Goal: Task Accomplishment & Management: Complete application form

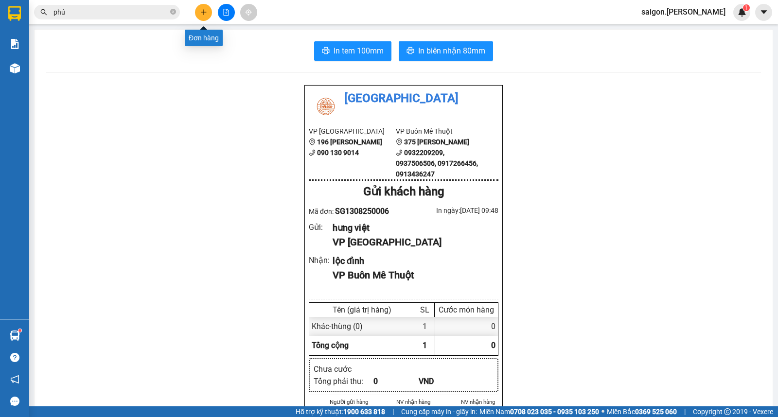
click at [212, 12] on div at bounding box center [226, 12] width 73 height 17
click at [205, 24] on div "Đơn hàng" at bounding box center [204, 34] width 38 height 23
click at [205, 18] on button at bounding box center [203, 12] width 17 height 17
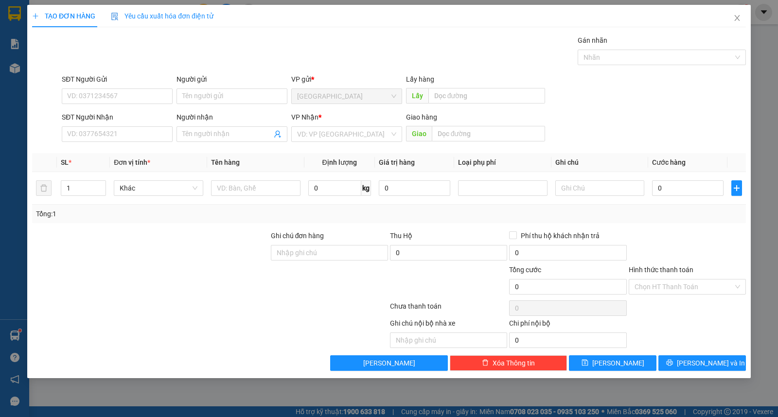
click at [334, 123] on div "VP Nhận *" at bounding box center [346, 119] width 111 height 15
click at [333, 143] on div "VP Nhận * VD: VP [GEOGRAPHIC_DATA]" at bounding box center [346, 129] width 111 height 34
click at [337, 137] on input "search" at bounding box center [343, 134] width 92 height 15
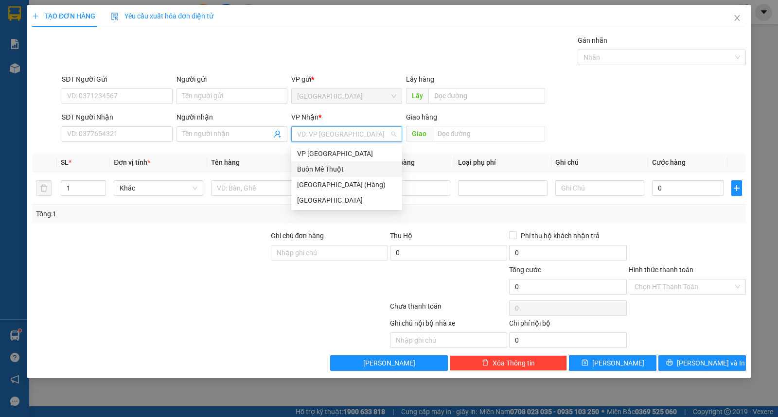
click at [333, 164] on div "Buôn Mê Thuột" at bounding box center [346, 169] width 99 height 11
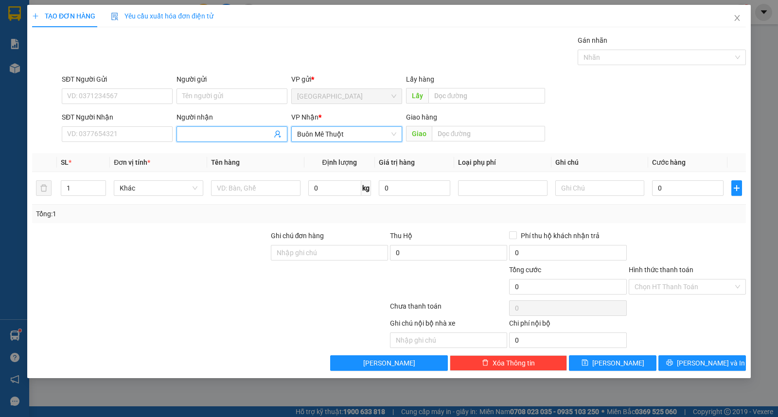
click at [223, 137] on input "Người nhận" at bounding box center [226, 134] width 89 height 11
type input "lệ"
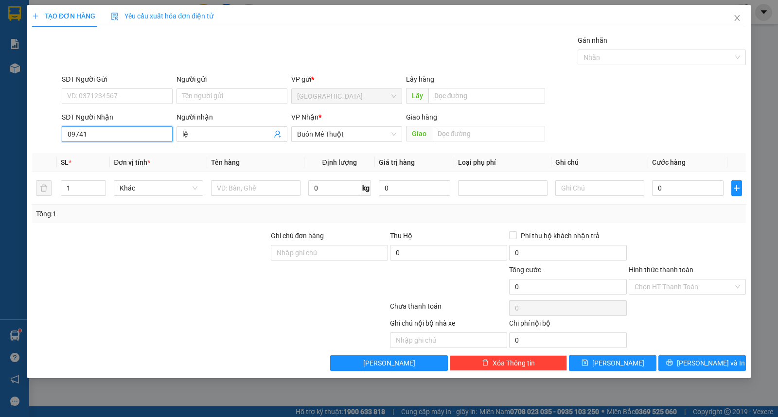
drag, startPoint x: 104, startPoint y: 130, endPoint x: 103, endPoint y: 139, distance: 8.8
click at [104, 130] on input "09741" at bounding box center [117, 134] width 111 height 16
click at [99, 152] on div "0974144779 - lệ" at bounding box center [117, 153] width 99 height 11
type input "0974144779"
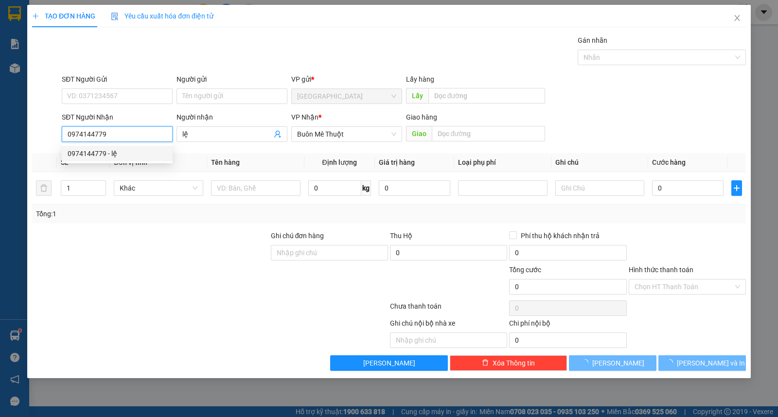
type input "150.000"
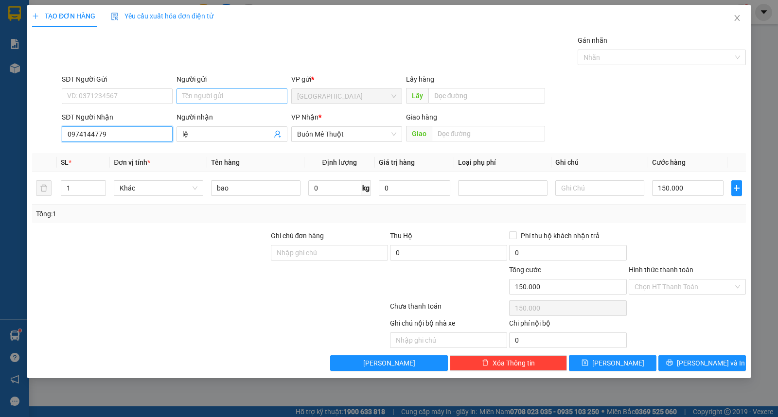
type input "0974144779"
drag, startPoint x: 216, startPoint y: 103, endPoint x: 224, endPoint y: 96, distance: 10.7
click at [224, 96] on div "Người gửi Tên người gửi" at bounding box center [231, 91] width 111 height 34
click at [224, 96] on input "Người gửi" at bounding box center [231, 96] width 111 height 16
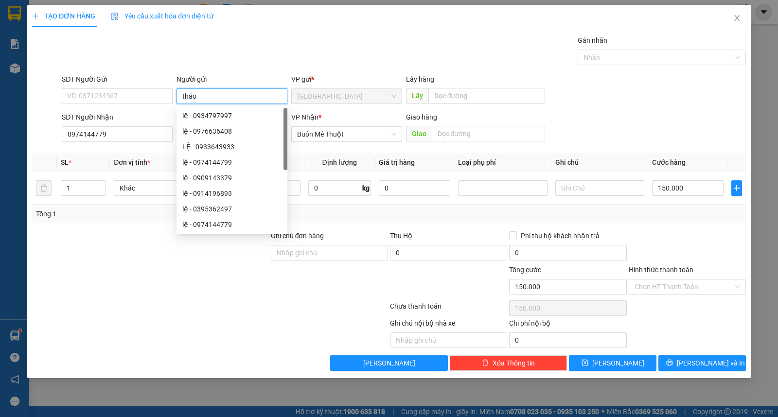
type input "thảo"
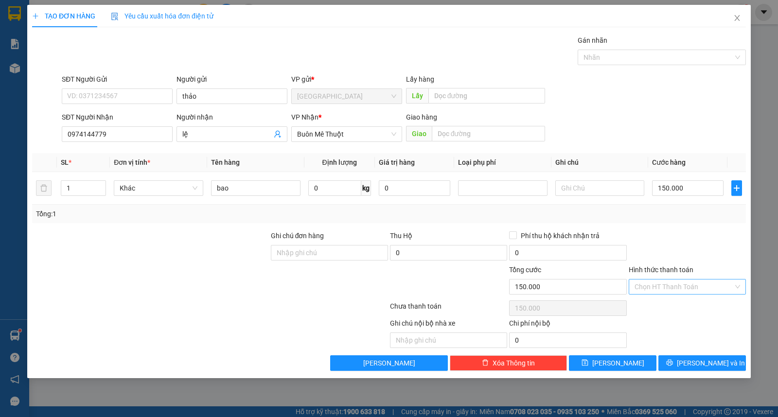
click at [669, 287] on input "Hình thức thanh toán" at bounding box center [683, 287] width 99 height 15
click at [668, 301] on div "Tại văn phòng" at bounding box center [687, 307] width 117 height 16
type input "0"
click at [672, 365] on icon "printer" at bounding box center [669, 363] width 6 height 6
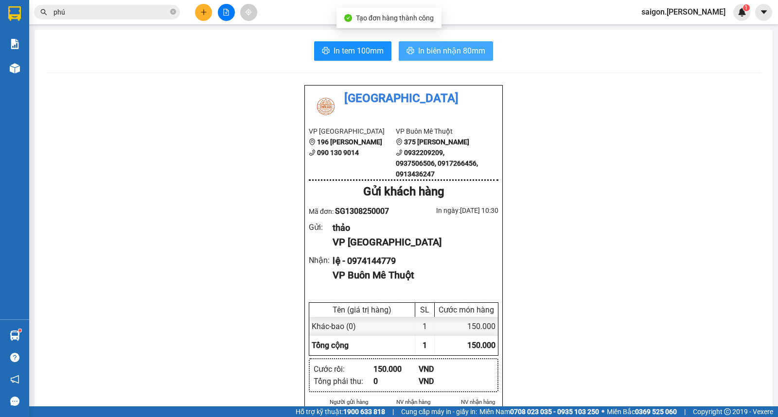
click at [467, 56] on span "In biên nhận 80mm" at bounding box center [451, 51] width 67 height 12
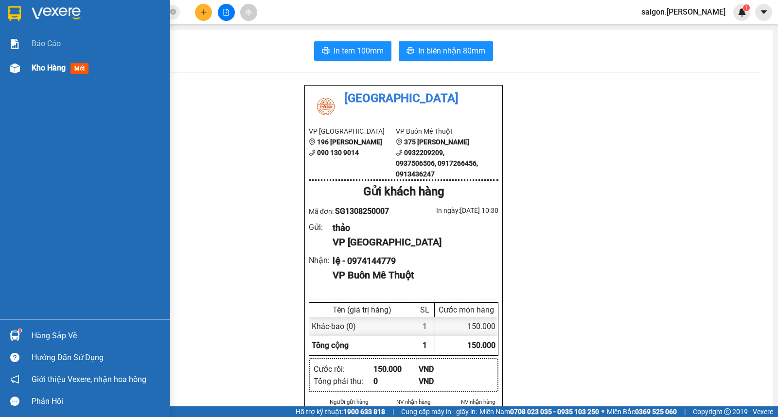
click at [70, 66] on div "Kho hàng mới" at bounding box center [62, 68] width 61 height 12
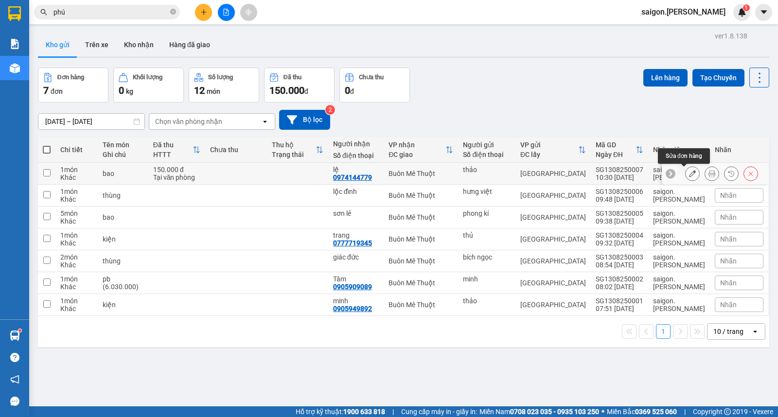
click at [686, 176] on button at bounding box center [693, 173] width 14 height 17
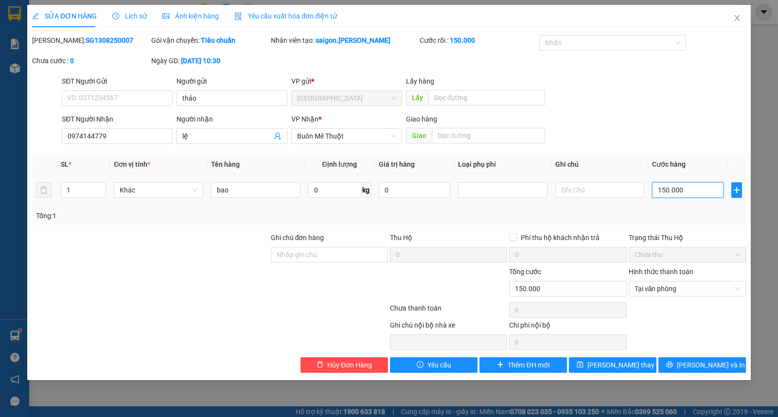
click at [684, 193] on input "150.000" at bounding box center [687, 190] width 71 height 16
type input "0"
type input "01"
type input "1"
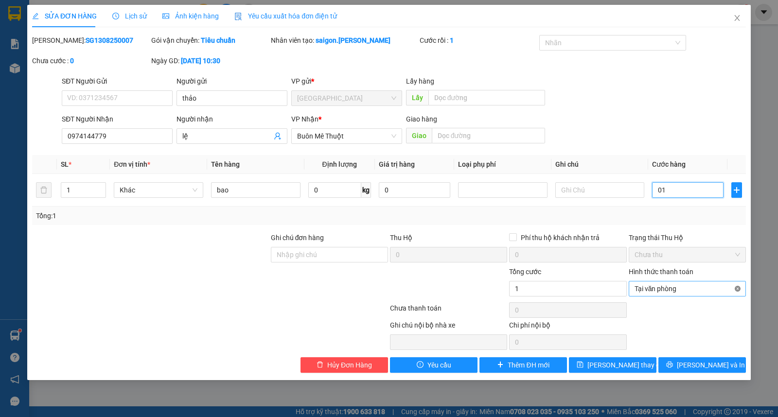
type input "1"
type input "1.000"
click at [624, 369] on span "[PERSON_NAME] thay đổi" at bounding box center [626, 365] width 78 height 11
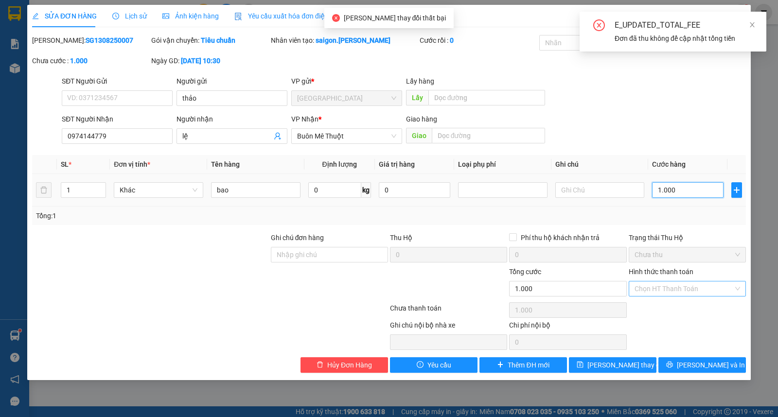
click at [689, 182] on input "1.000" at bounding box center [687, 190] width 71 height 16
type input "0"
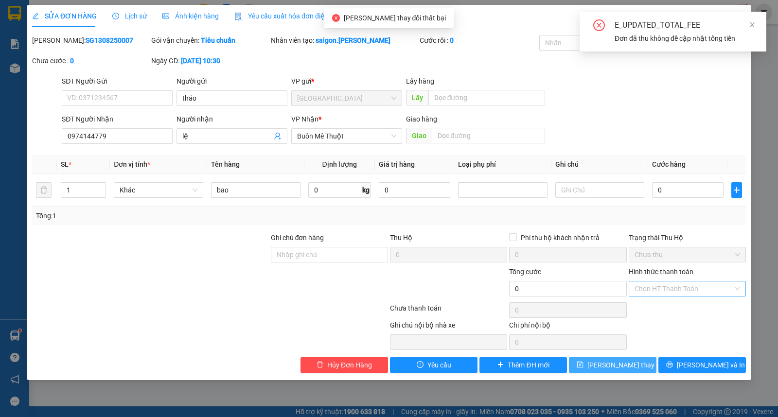
click at [608, 369] on span "[PERSON_NAME] thay đổi" at bounding box center [626, 365] width 78 height 11
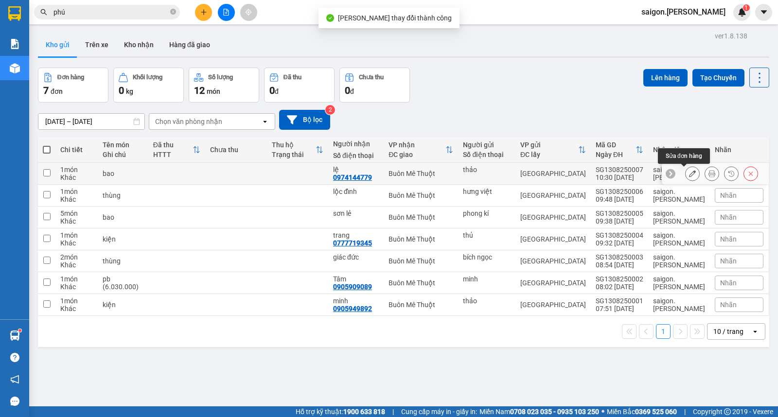
click at [688, 172] on button at bounding box center [693, 173] width 14 height 17
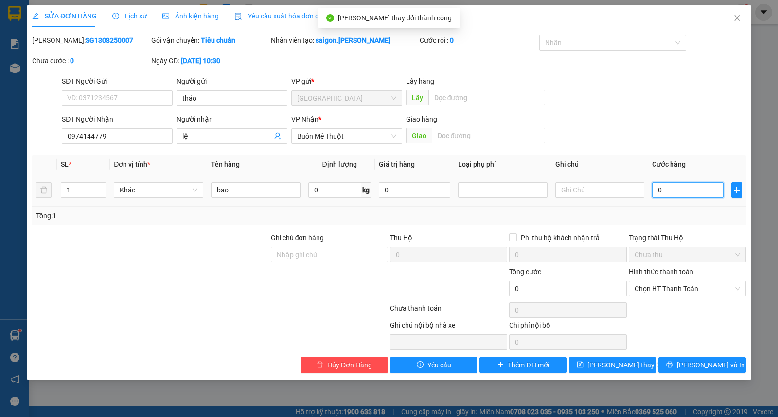
click at [686, 189] on input "0" at bounding box center [687, 190] width 71 height 16
type input "1"
type input "10"
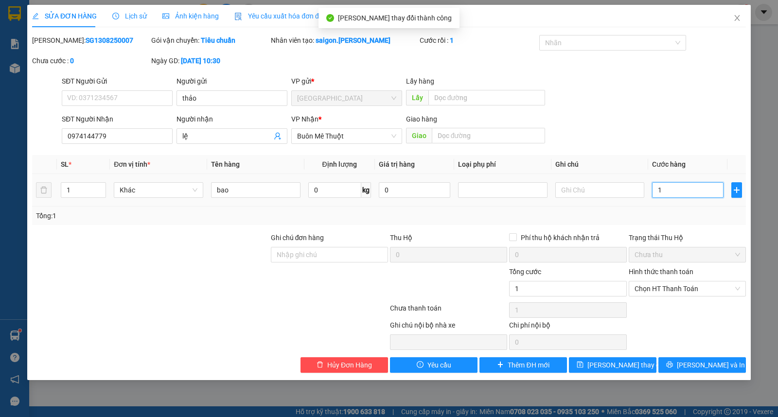
type input "10"
type input "100"
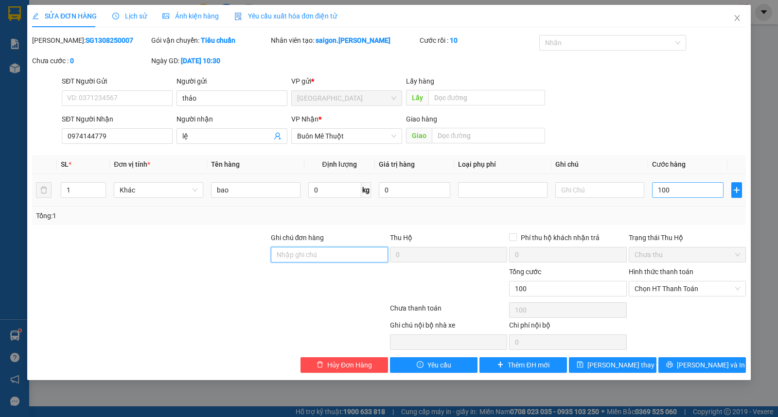
type input "100.000"
click at [667, 289] on span "Chọn HT Thanh Toán" at bounding box center [687, 288] width 106 height 15
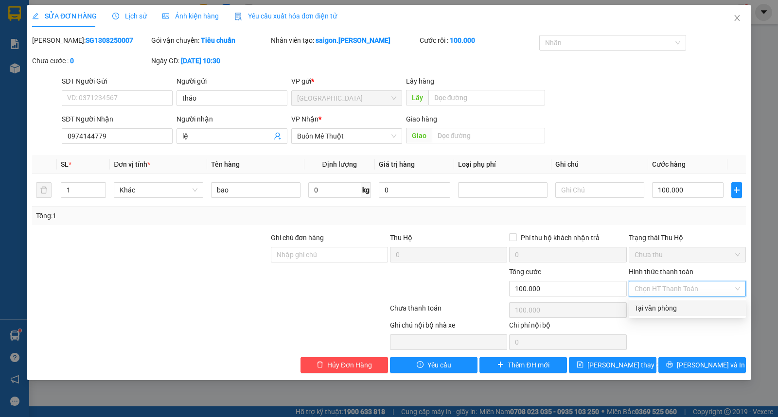
drag, startPoint x: 667, startPoint y: 304, endPoint x: 668, endPoint y: 309, distance: 5.0
click at [668, 306] on div "Tại văn phòng" at bounding box center [687, 308] width 106 height 11
type input "0"
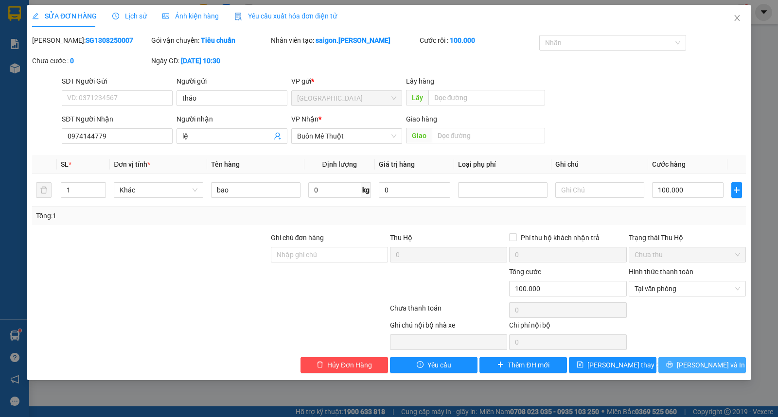
click at [673, 363] on icon "printer" at bounding box center [669, 364] width 7 height 7
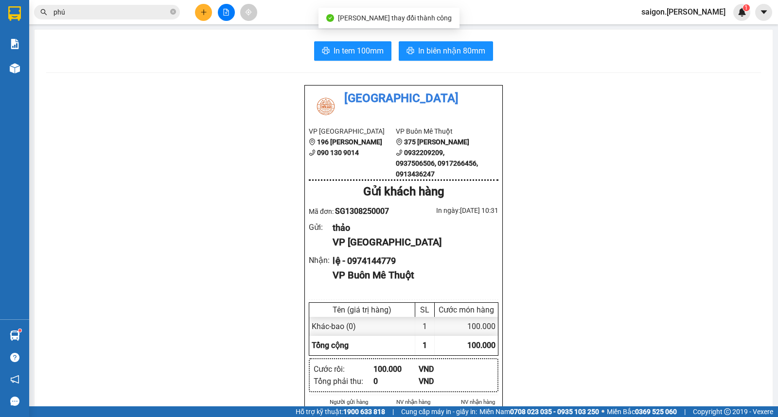
click at [398, 27] on div "[PERSON_NAME] thay đổi thành công" at bounding box center [388, 18] width 141 height 20
click at [409, 48] on button "In biên nhận 80mm" at bounding box center [446, 50] width 94 height 19
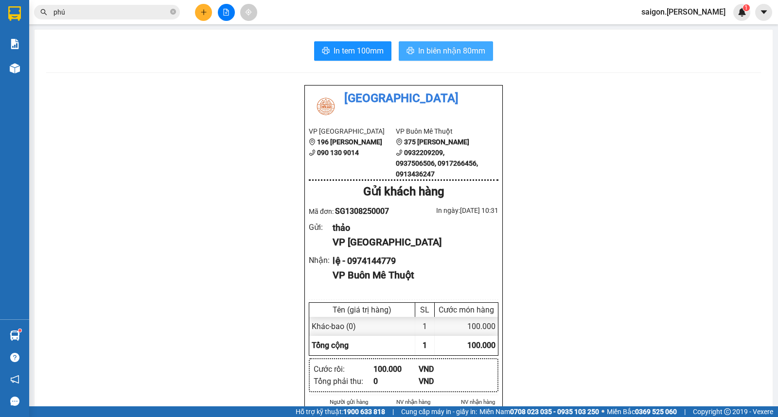
click at [201, 11] on icon "plus" at bounding box center [203, 12] width 7 height 7
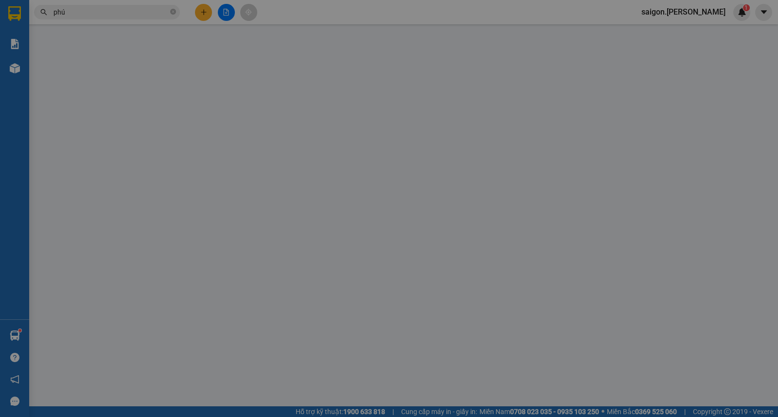
click at [201, 12] on span "Yêu cầu xuất hóa đơn điện tử" at bounding box center [162, 16] width 103 height 8
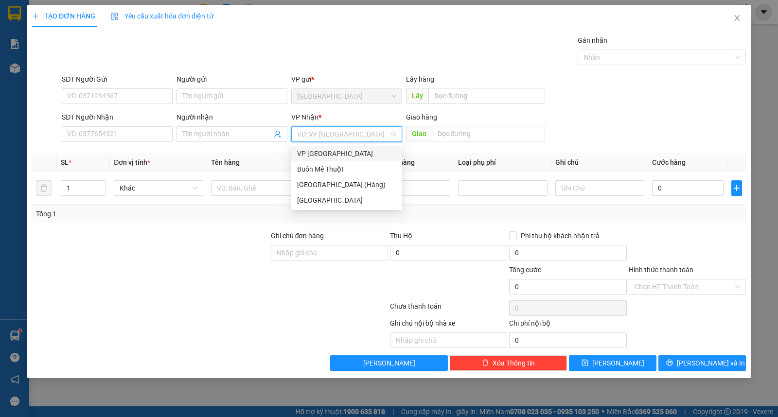
drag, startPoint x: 335, startPoint y: 137, endPoint x: 342, endPoint y: 153, distance: 17.0
click at [337, 140] on input "search" at bounding box center [343, 134] width 92 height 15
click at [346, 159] on div "VP [GEOGRAPHIC_DATA]" at bounding box center [346, 154] width 111 height 16
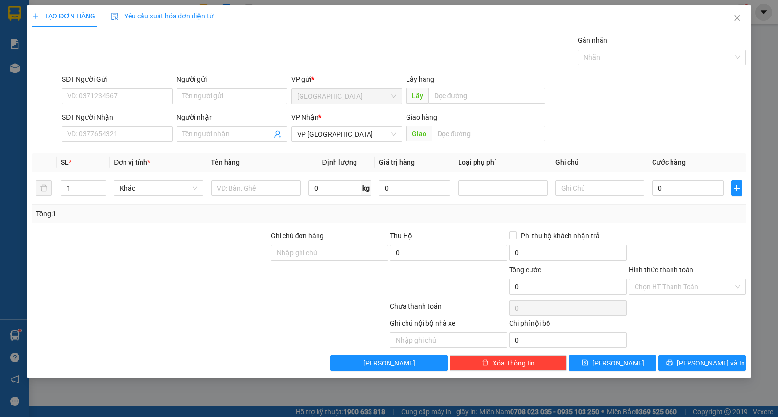
click at [324, 125] on div "VP Nhận *" at bounding box center [346, 119] width 111 height 15
drag, startPoint x: 323, startPoint y: 128, endPoint x: 329, endPoint y: 145, distance: 18.0
click at [324, 128] on span "VP [GEOGRAPHIC_DATA]" at bounding box center [346, 134] width 99 height 15
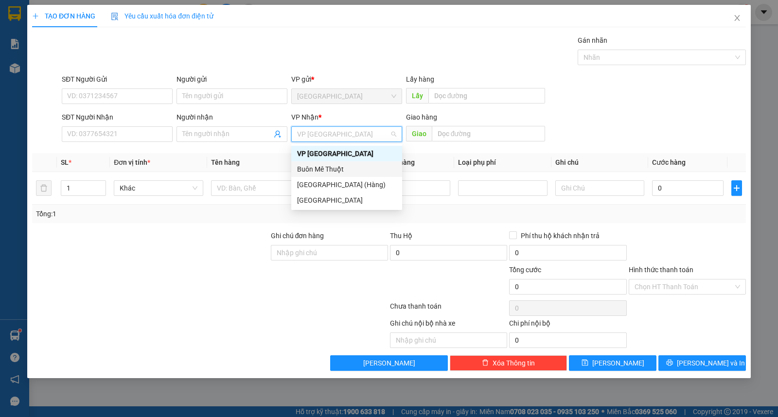
click at [333, 167] on div "Buôn Mê Thuột" at bounding box center [346, 169] width 99 height 11
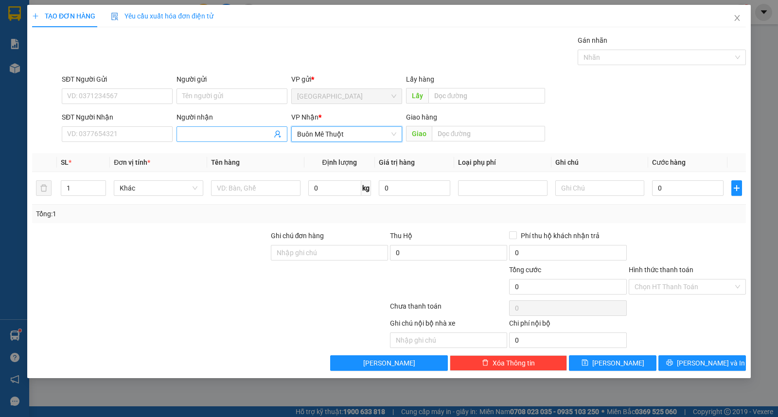
click at [219, 132] on input "Người nhận" at bounding box center [226, 134] width 89 height 11
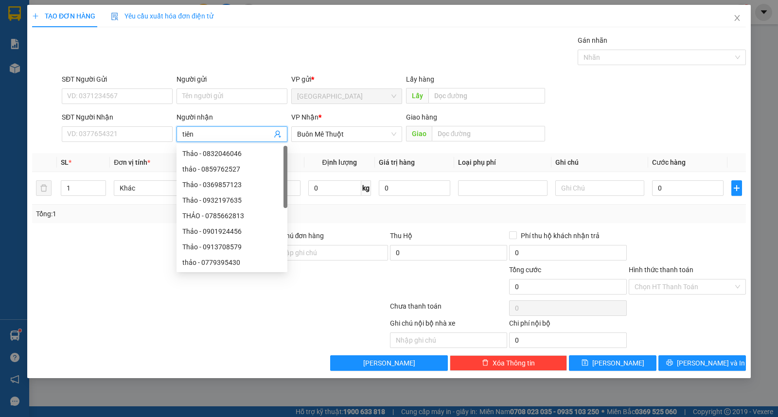
type input "tiên"
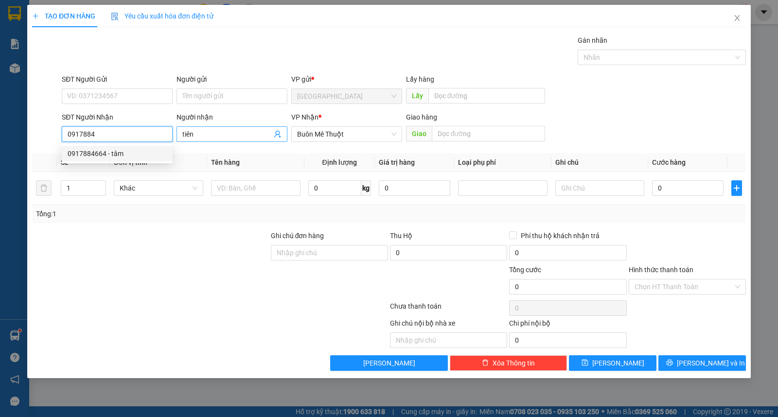
type input "0917884664"
type input "tâm"
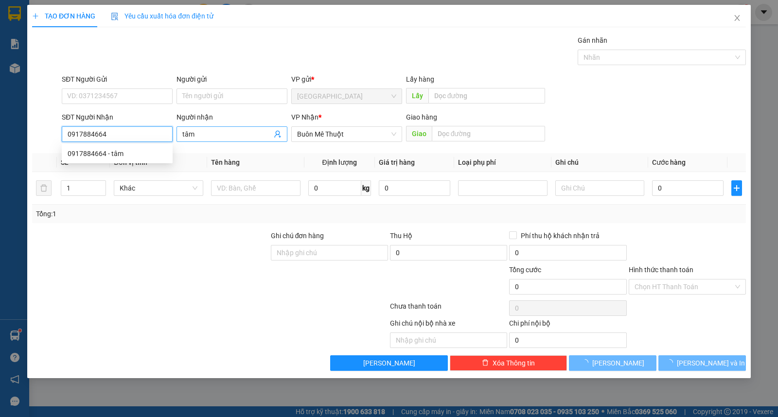
type input "120.000"
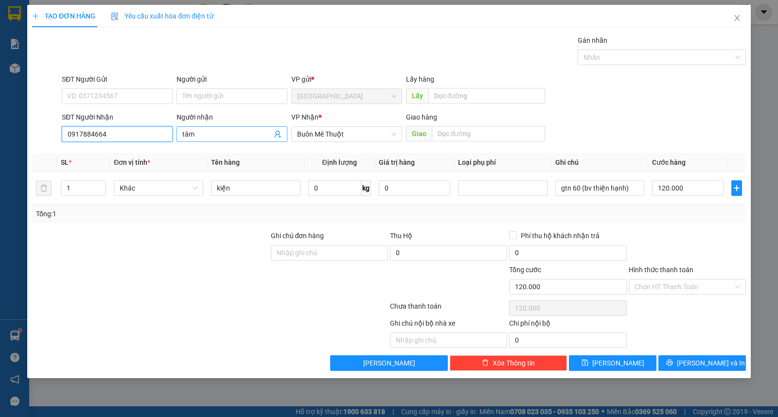
type input "0917884664"
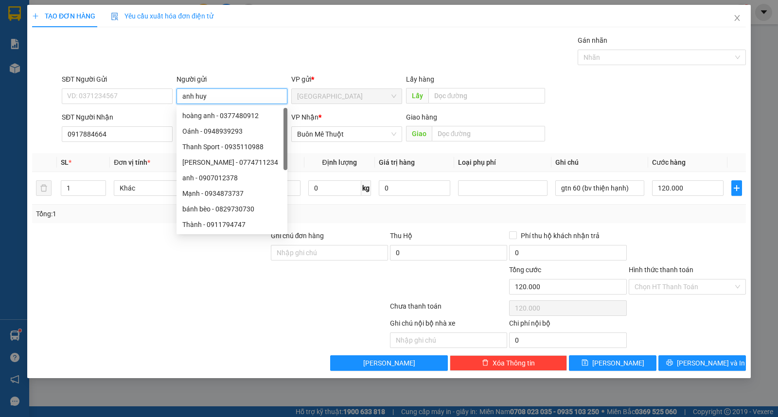
type input "anh huy"
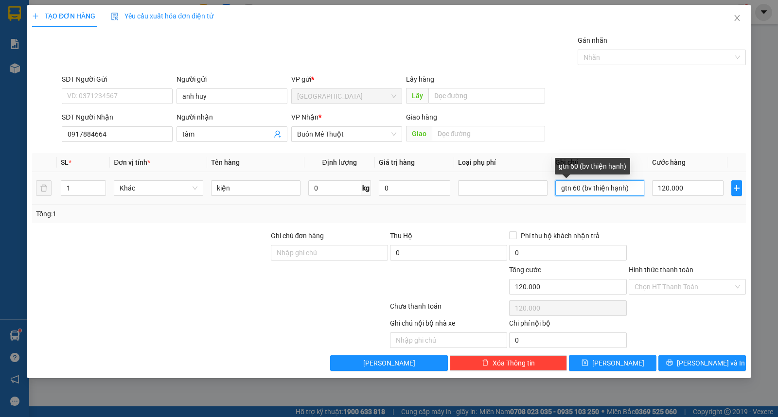
click at [575, 190] on input "gtn 60 (bv thiện hạnh)" at bounding box center [599, 188] width 89 height 16
type input "gtn 50 (bv thiện hạnh)"
type input "8"
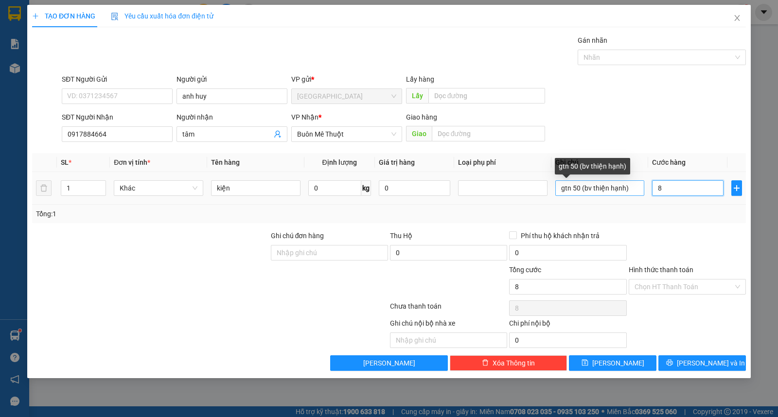
type input "80"
type input "80.000"
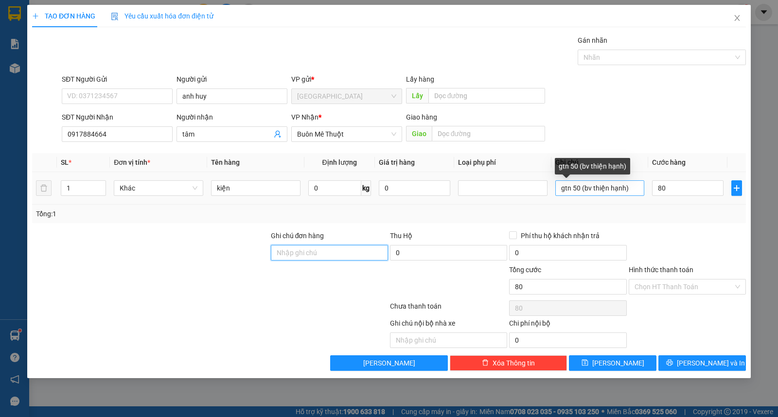
type input "80.000"
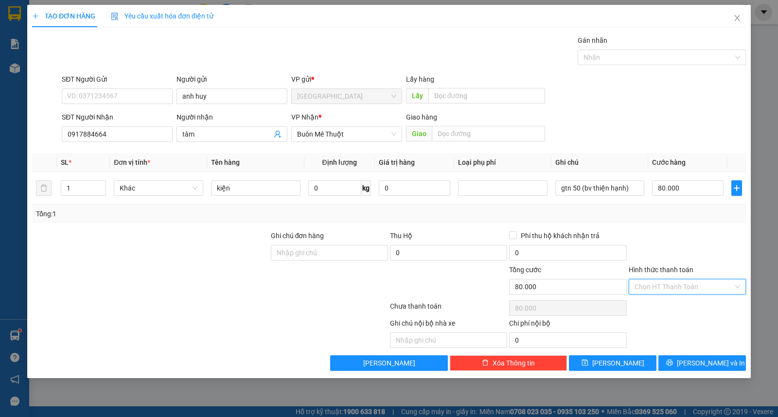
click at [659, 285] on input "Hình thức thanh toán" at bounding box center [683, 287] width 99 height 15
drag, startPoint x: 668, startPoint y: 307, endPoint x: 677, endPoint y: 334, distance: 28.6
click at [668, 309] on div "Tại văn phòng" at bounding box center [687, 306] width 106 height 11
type input "0"
click at [681, 351] on div "Transit Pickup Surcharge Ids Transit Deliver Surcharge Ids Transit Deliver Surc…" at bounding box center [389, 203] width 714 height 336
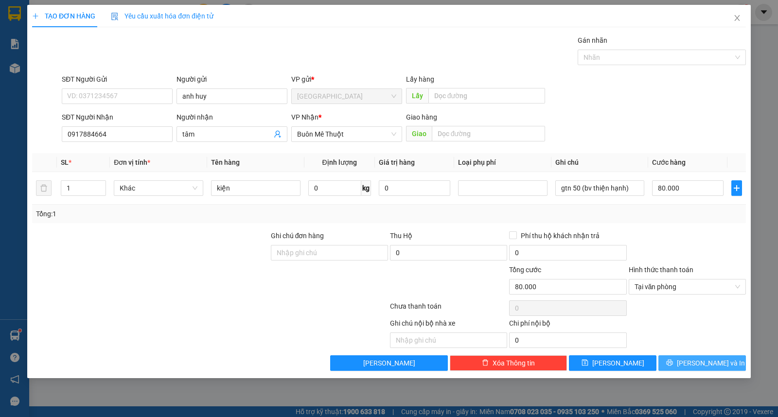
click at [681, 358] on button "[PERSON_NAME] và In" at bounding box center [702, 363] width 88 height 16
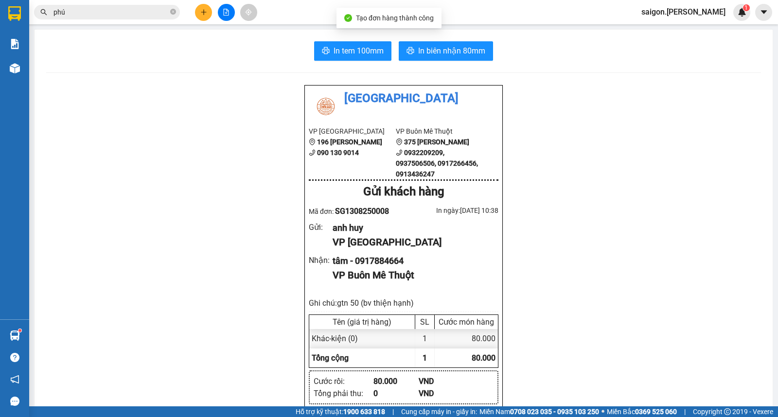
drag, startPoint x: 475, startPoint y: 61, endPoint x: 469, endPoint y: 54, distance: 9.3
click at [467, 50] on span "In biên nhận 80mm" at bounding box center [451, 51] width 67 height 12
click at [196, 13] on button at bounding box center [203, 12] width 17 height 17
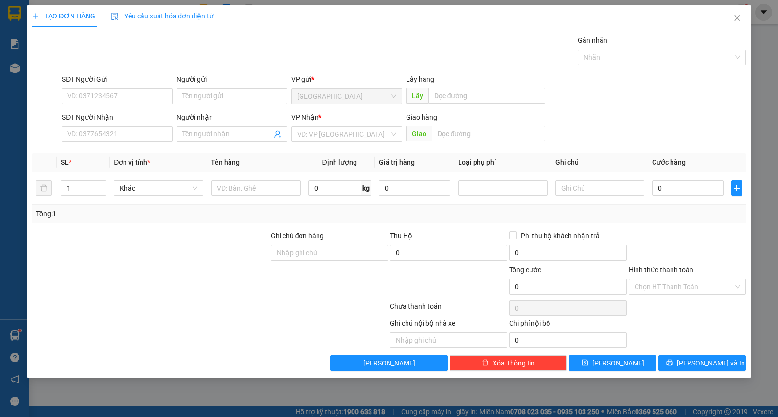
click at [218, 107] on div "Người gửi Tên người gửi" at bounding box center [231, 91] width 111 height 34
click at [217, 98] on input "Người gửi" at bounding box center [231, 96] width 111 height 16
type input "rotex"
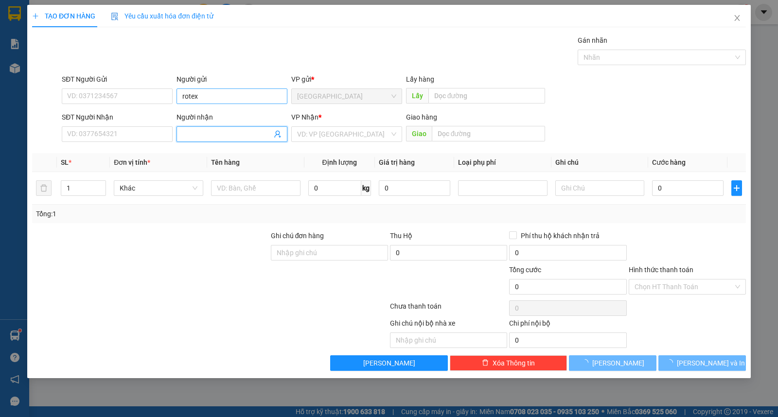
type input "a"
type input "âu cơ"
type input "ư"
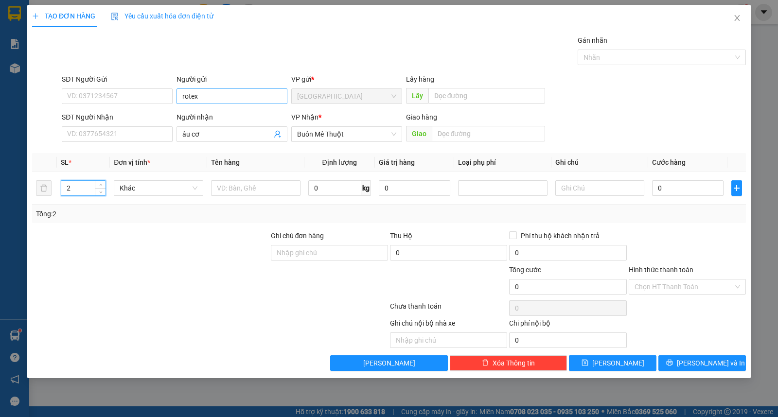
type input "2"
type input "kiện"
type input "1"
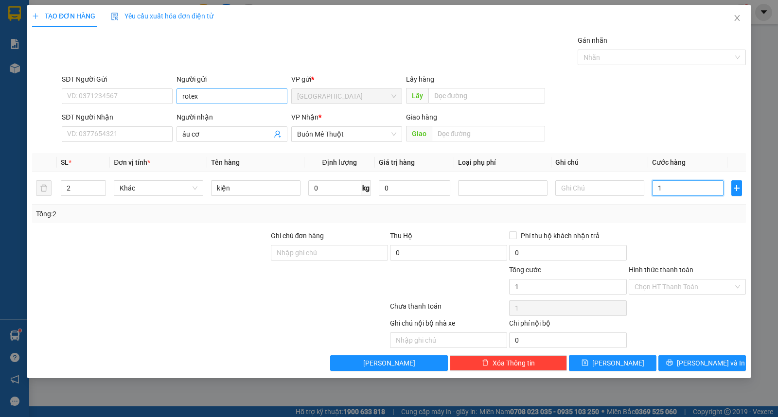
type input "14"
type input "140"
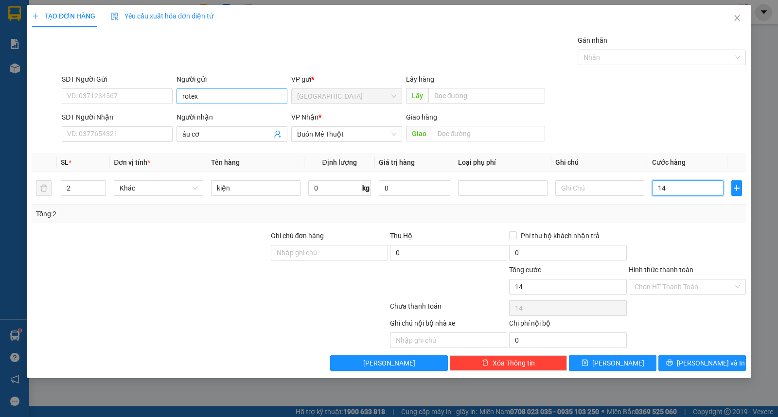
type input "140"
type input "140.000"
click at [670, 288] on input "Hình thức thanh toán" at bounding box center [683, 287] width 99 height 15
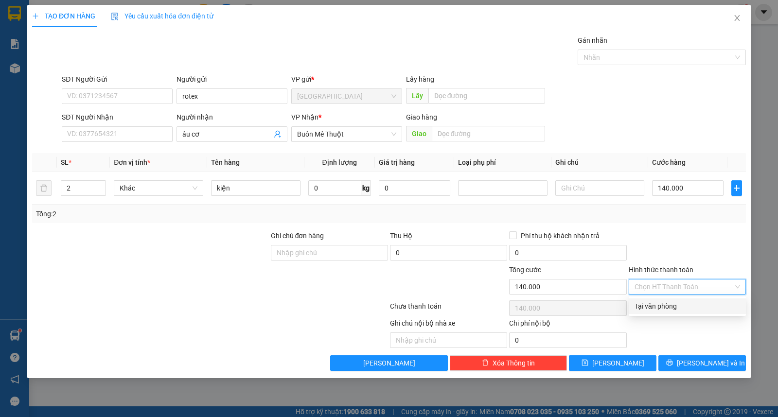
click at [673, 303] on div "Tại văn phòng" at bounding box center [687, 306] width 106 height 11
type input "0"
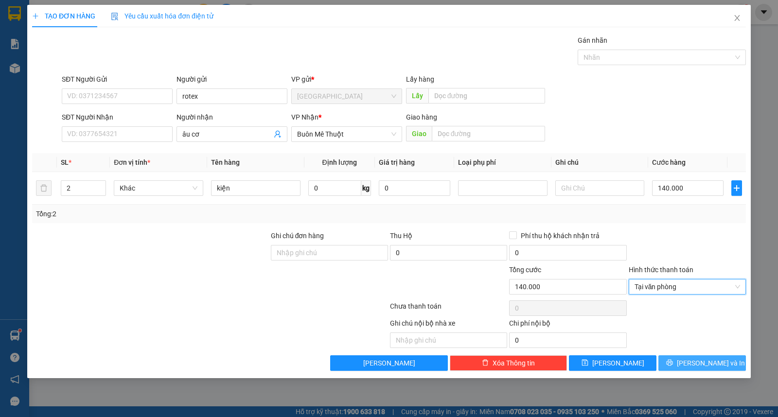
click at [673, 366] on icon "printer" at bounding box center [669, 362] width 7 height 7
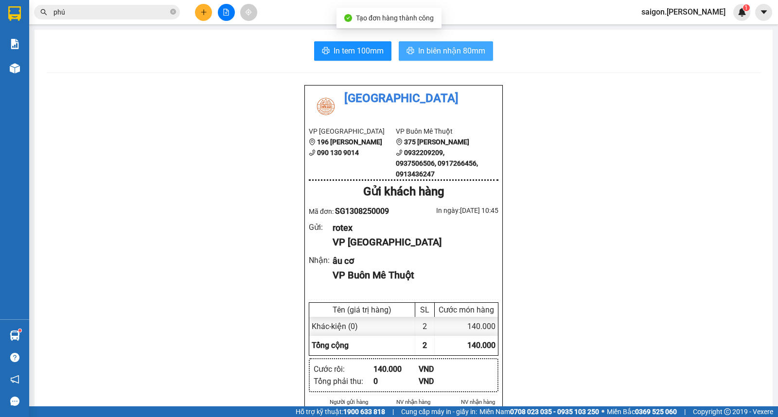
click at [439, 59] on button "In biên nhận 80mm" at bounding box center [446, 50] width 94 height 19
click at [456, 60] on button "In biên nhận 80mm" at bounding box center [446, 50] width 94 height 19
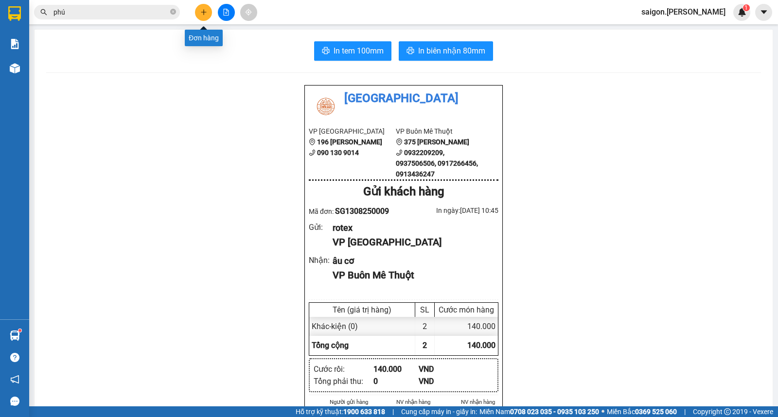
click at [206, 9] on icon "plus" at bounding box center [203, 12] width 7 height 7
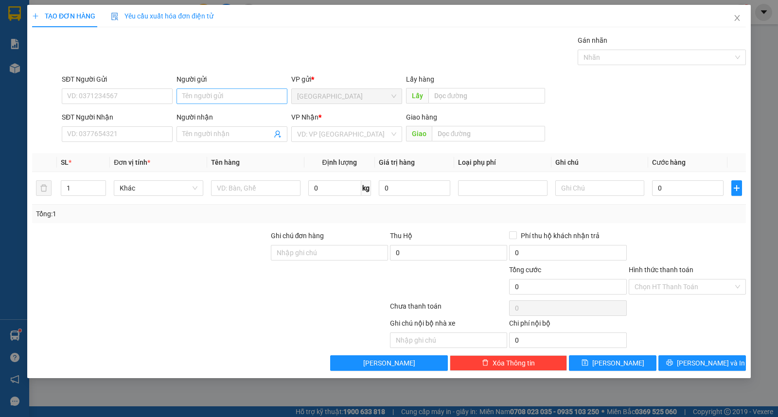
drag, startPoint x: 208, startPoint y: 88, endPoint x: 211, endPoint y: 93, distance: 6.2
click at [209, 88] on div "Người gửi Tên người gửi" at bounding box center [231, 91] width 111 height 34
click at [211, 93] on input "Người gửi" at bounding box center [231, 96] width 111 height 16
type input "thúy"
type input "an"
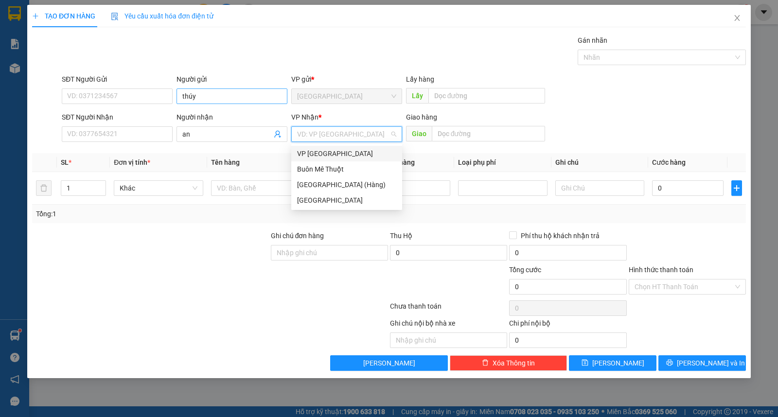
type input "ư"
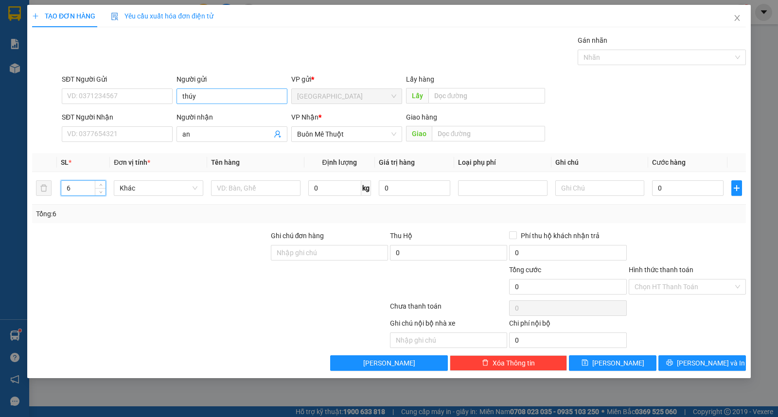
type input "6"
type input "thùng"
click at [692, 358] on button "[PERSON_NAME] và In" at bounding box center [702, 363] width 88 height 16
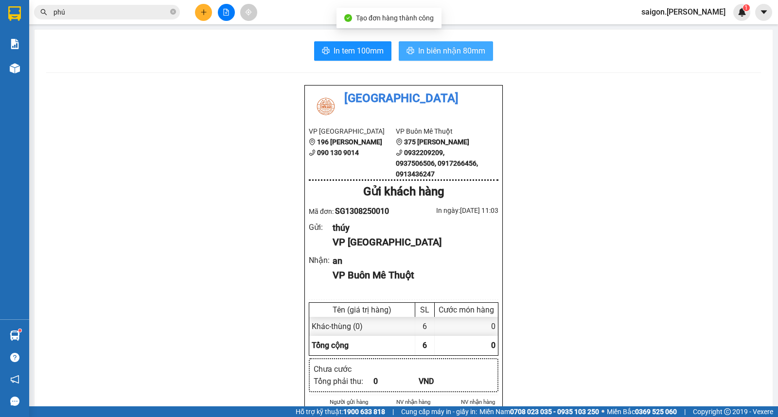
click at [445, 48] on span "In biên nhận 80mm" at bounding box center [451, 51] width 67 height 12
click at [201, 14] on icon "plus" at bounding box center [203, 12] width 7 height 7
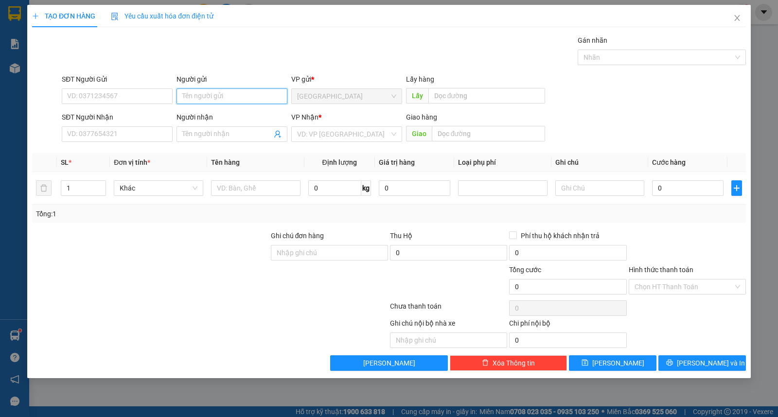
click at [206, 91] on input "Người gửi" at bounding box center [231, 96] width 111 height 16
click at [206, 92] on input "Người gửi" at bounding box center [231, 96] width 111 height 16
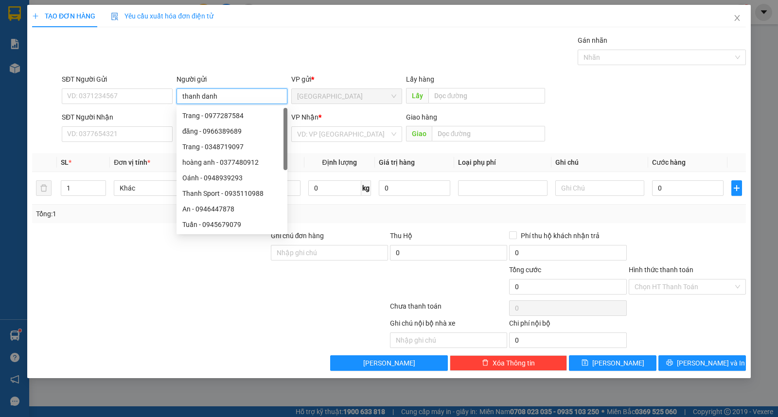
type input "thanh danh"
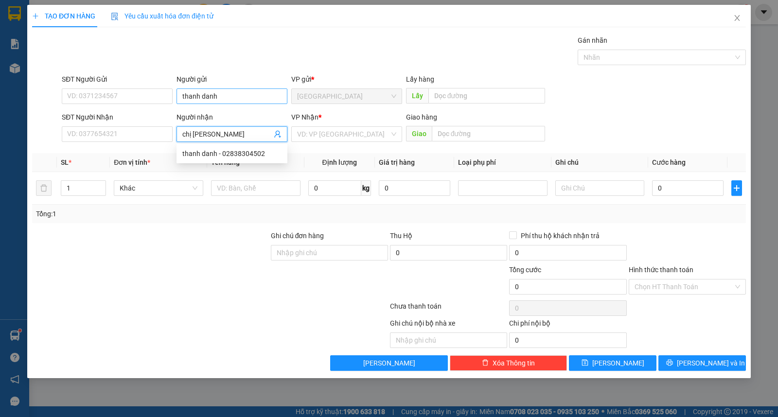
type input "chị [PERSON_NAME]"
type input "ư"
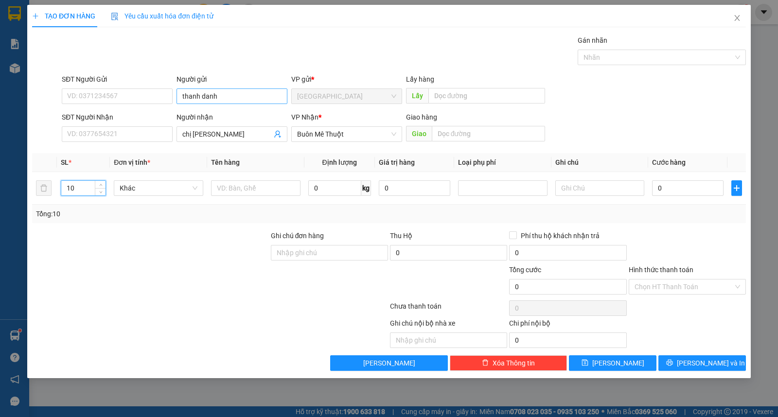
type input "10"
type input "thùng"
drag, startPoint x: 738, startPoint y: 182, endPoint x: 668, endPoint y: 191, distance: 71.0
click at [736, 183] on button "button" at bounding box center [736, 188] width 11 height 16
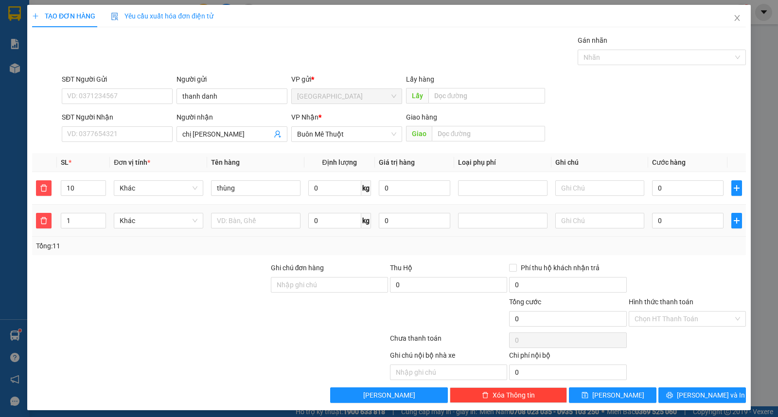
drag, startPoint x: 66, startPoint y: 220, endPoint x: 0, endPoint y: 222, distance: 65.7
click at [0, 222] on div "TẠO ĐƠN HÀNG Yêu cầu xuất hóa đơn điện tử Transit Pickup Surcharge Ids Transit …" at bounding box center [389, 208] width 778 height 417
type input "20"
type input "sô"
click at [714, 400] on button "[PERSON_NAME] và In" at bounding box center [702, 395] width 88 height 16
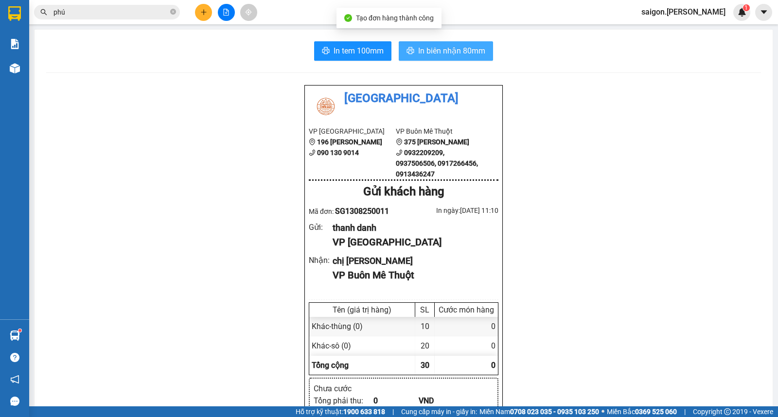
click at [420, 46] on span "In biên nhận 80mm" at bounding box center [451, 51] width 67 height 12
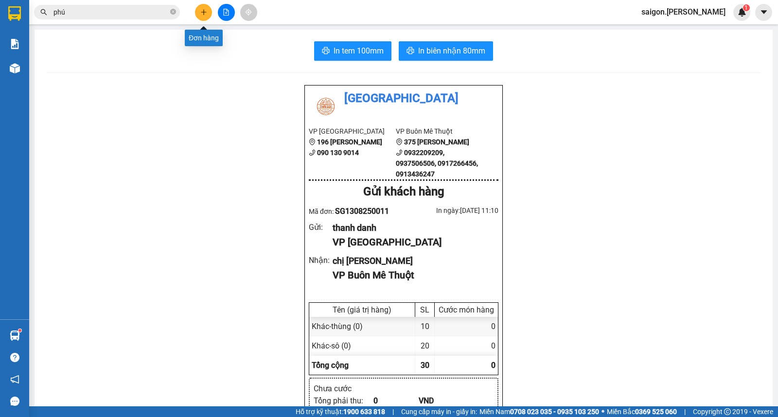
click at [200, 17] on button at bounding box center [203, 12] width 17 height 17
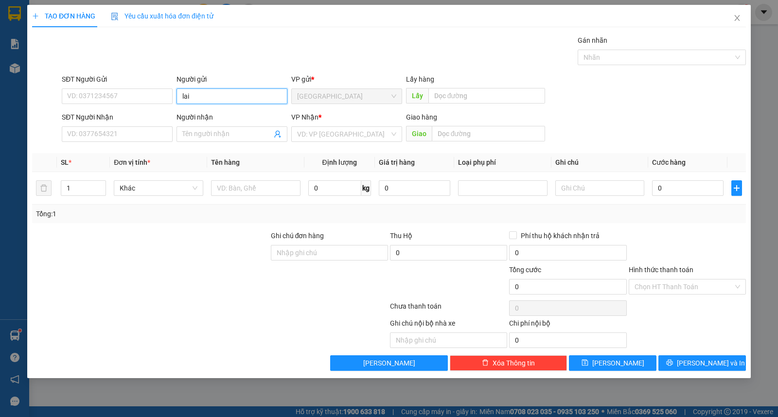
type input "lai"
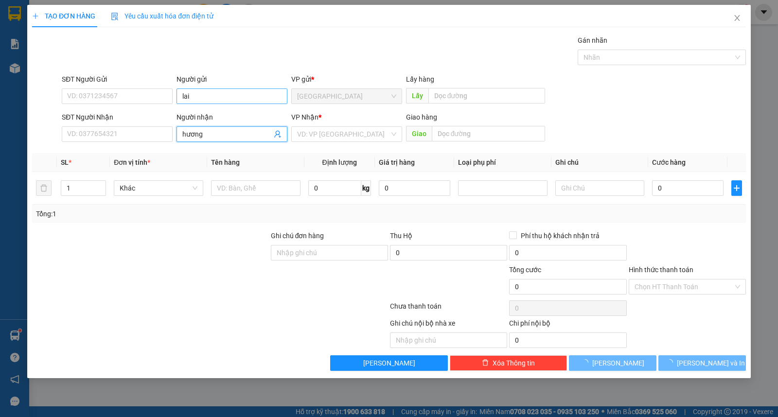
type input "hương"
type input "ư"
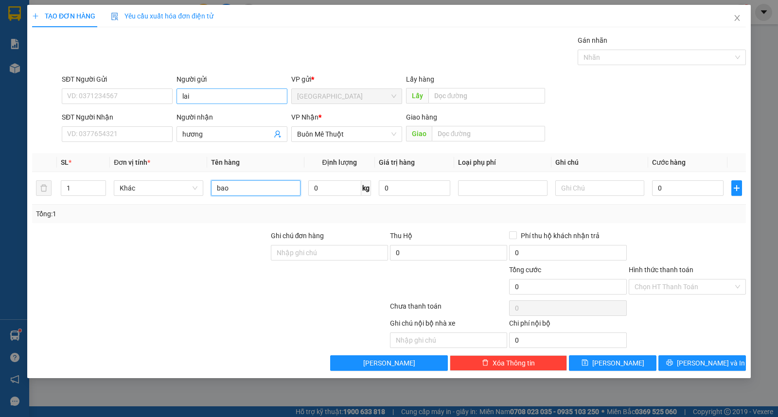
type input "bao"
click at [680, 370] on button "[PERSON_NAME] và In" at bounding box center [702, 363] width 88 height 16
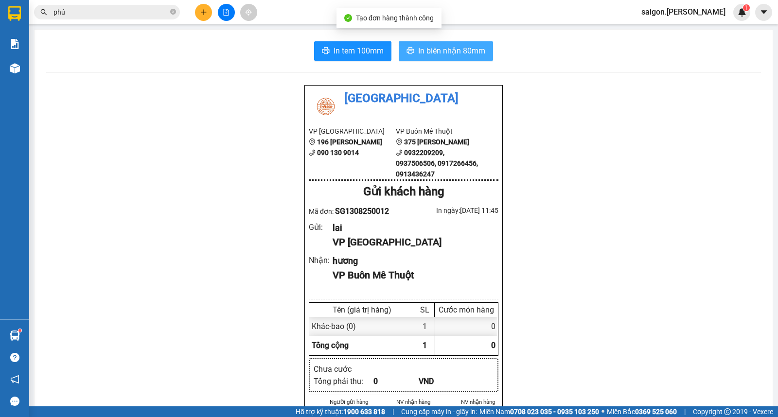
click at [448, 49] on span "In biên nhận 80mm" at bounding box center [451, 51] width 67 height 12
click at [203, 15] on icon "plus" at bounding box center [203, 12] width 7 height 7
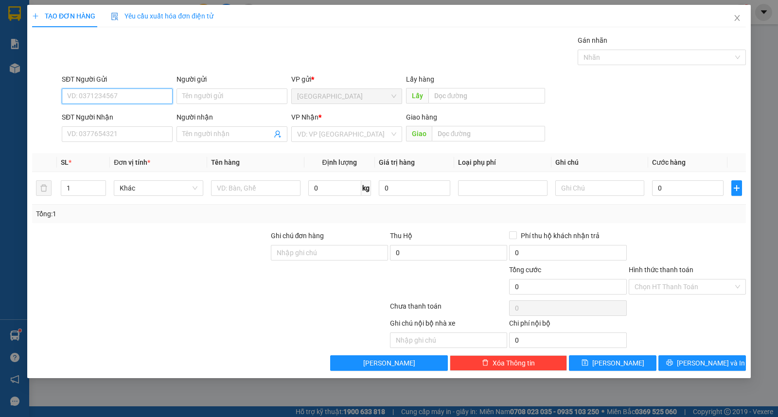
click at [226, 104] on div "Người gửi Tên người gửi" at bounding box center [231, 91] width 111 height 34
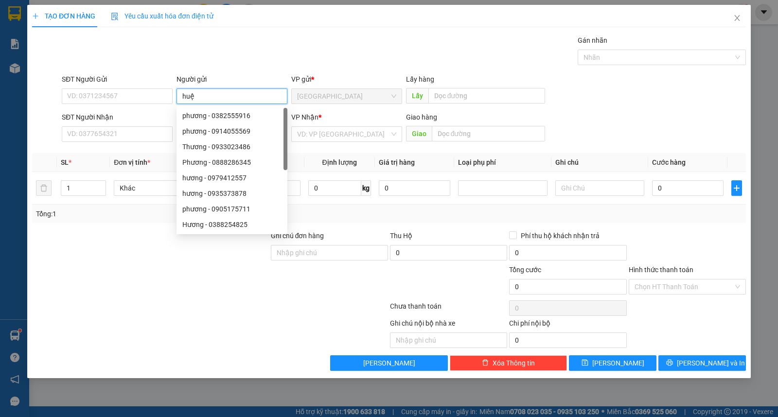
type input "huệ"
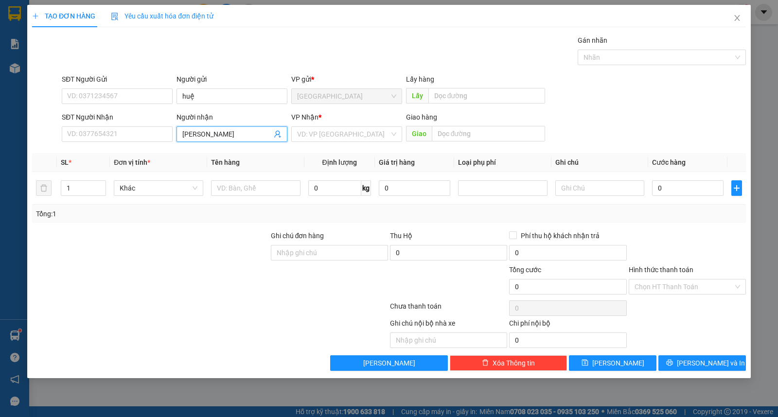
type input "[PERSON_NAME]"
type input "ư"
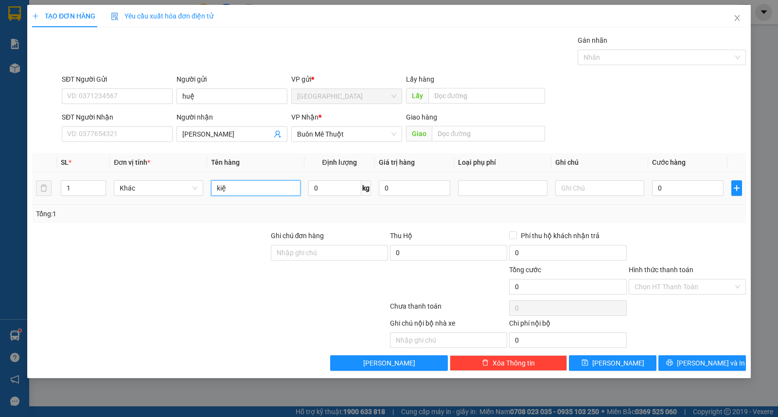
click at [260, 182] on input "kiệ" at bounding box center [255, 188] width 89 height 16
click at [260, 186] on input "kiệ" at bounding box center [255, 188] width 89 height 16
type input "kiện"
drag, startPoint x: 80, startPoint y: 188, endPoint x: 0, endPoint y: 188, distance: 80.2
click at [0, 188] on div "TẠO ĐƠN HÀNG Yêu cầu xuất hóa đơn điện tử Transit Pickup Surcharge Ids Transit …" at bounding box center [389, 208] width 778 height 417
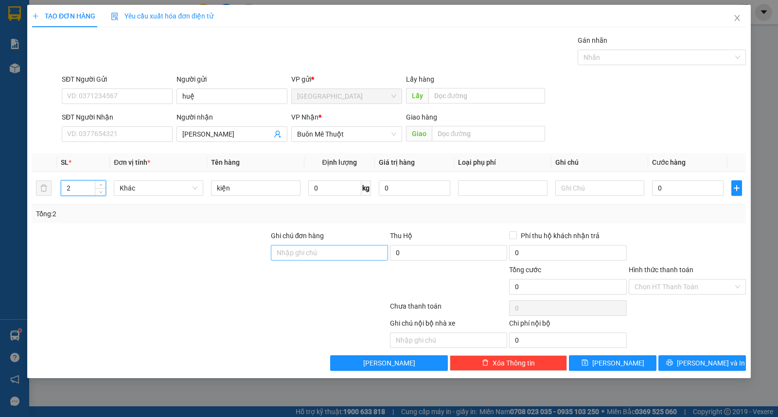
type input "2"
click at [674, 363] on button "[PERSON_NAME] và In" at bounding box center [702, 363] width 88 height 16
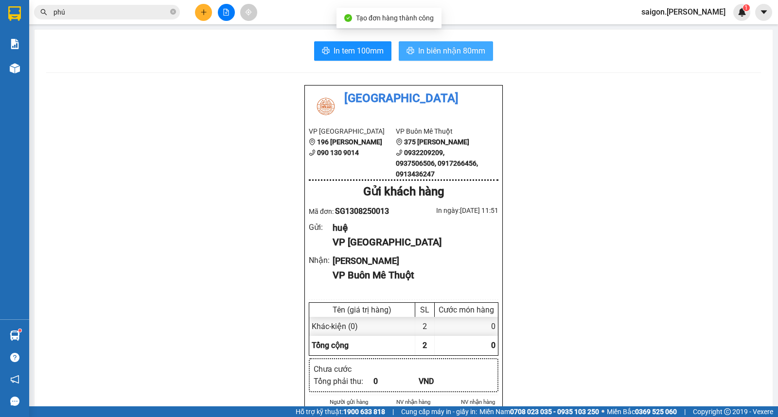
click at [439, 58] on button "In biên nhận 80mm" at bounding box center [446, 50] width 94 height 19
click at [211, 11] on button at bounding box center [203, 12] width 17 height 17
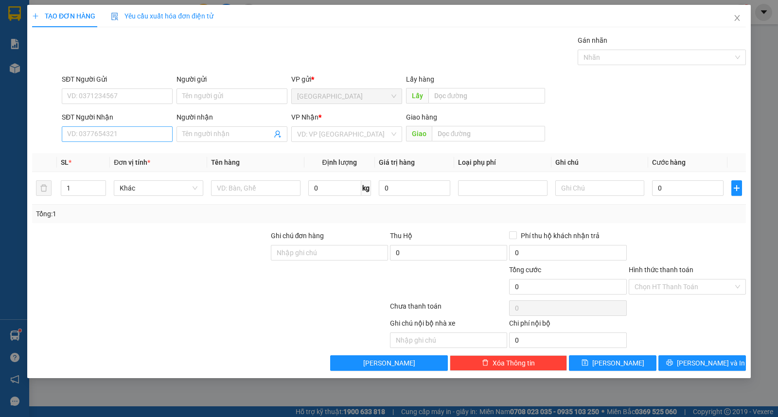
click at [123, 142] on div "SĐT Người Nhận VD: 0377654321" at bounding box center [117, 129] width 111 height 34
click at [123, 139] on input "SĐT Người Nhận" at bounding box center [117, 134] width 111 height 16
type input "0914585821"
click at [120, 148] on div "0914585821 - hưng" at bounding box center [117, 153] width 99 height 11
type input "hưng"
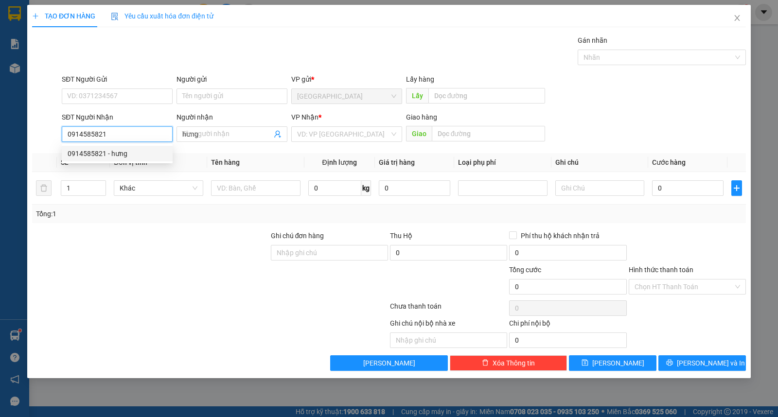
type input "80.000"
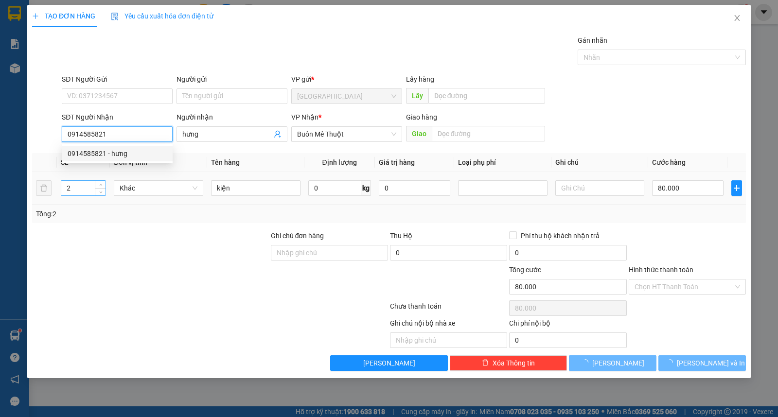
type input "0914585821"
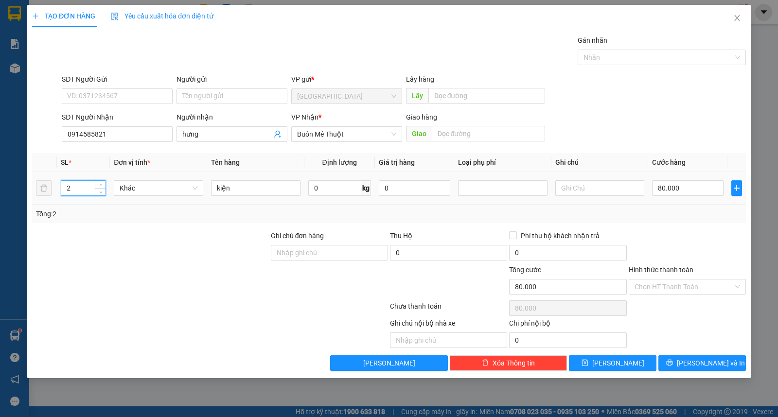
drag, startPoint x: 83, startPoint y: 185, endPoint x: 0, endPoint y: 185, distance: 83.1
click at [0, 185] on div "TẠO ĐƠN HÀNG Yêu cầu xuất hóa đơn điện tử Transit Pickup Surcharge Ids Transit …" at bounding box center [389, 208] width 778 height 417
type input "3"
click at [143, 193] on tr "3 Khác kiện 0 kg 0 80.000" at bounding box center [389, 188] width 714 height 33
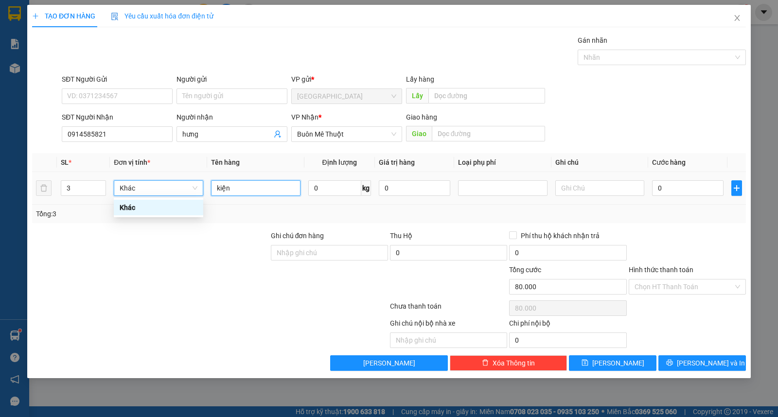
type input "0"
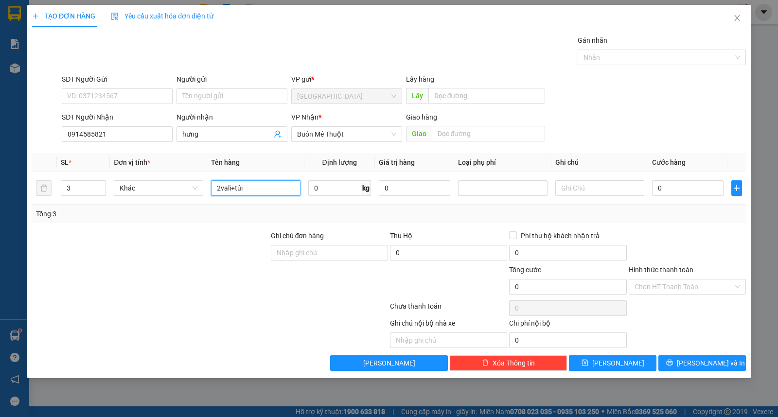
type input "2vali+túi"
click at [703, 361] on span "[PERSON_NAME] và In" at bounding box center [711, 363] width 68 height 11
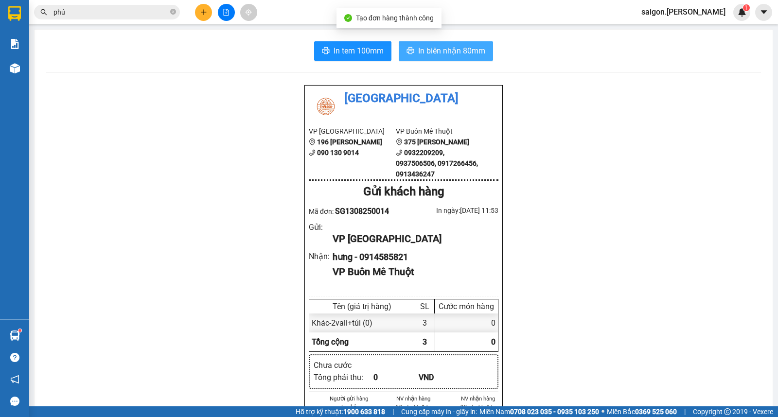
click at [445, 55] on span "In biên nhận 80mm" at bounding box center [451, 51] width 67 height 12
click at [207, 10] on icon "plus" at bounding box center [203, 12] width 7 height 7
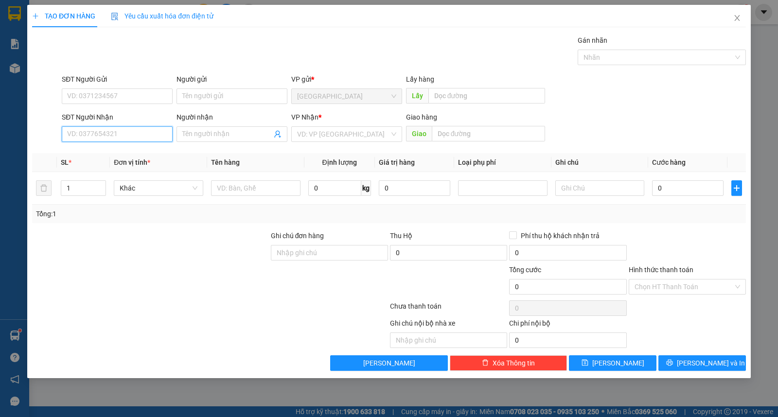
click at [124, 138] on input "SĐT Người Nhận" at bounding box center [117, 134] width 111 height 16
type input "0914058068"
type input "an tâm"
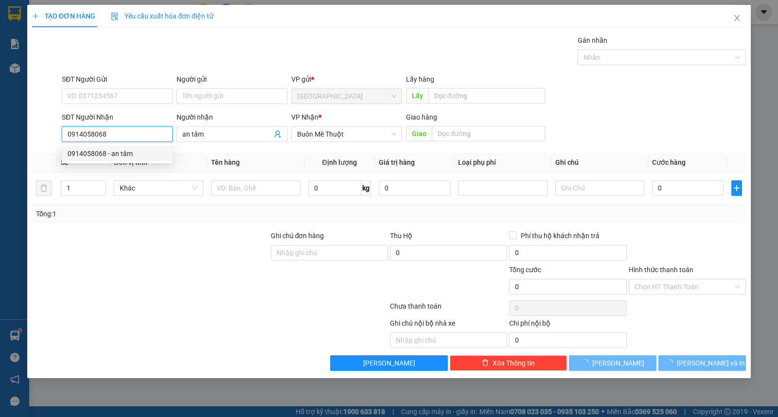
type input "0914058068"
type input "tâm"
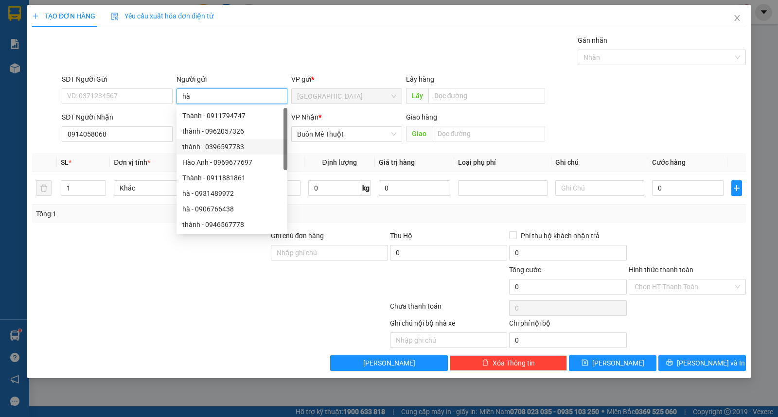
type input "hà"
click at [591, 120] on div "SĐT Người Nhận 0914058068 Người nhận tâm VP Nhận * Buôn Mê Thuột Giao hàng Giao" at bounding box center [404, 129] width 688 height 34
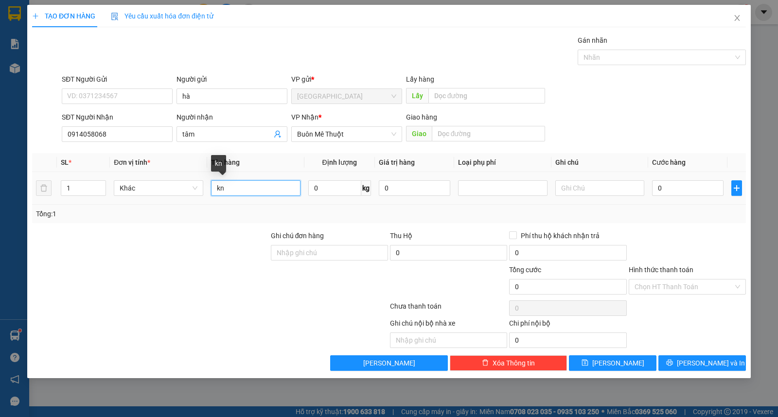
drag, startPoint x: 251, startPoint y: 180, endPoint x: 253, endPoint y: 190, distance: 9.4
click at [253, 188] on input "kn" at bounding box center [255, 188] width 89 height 16
type input "kiện"
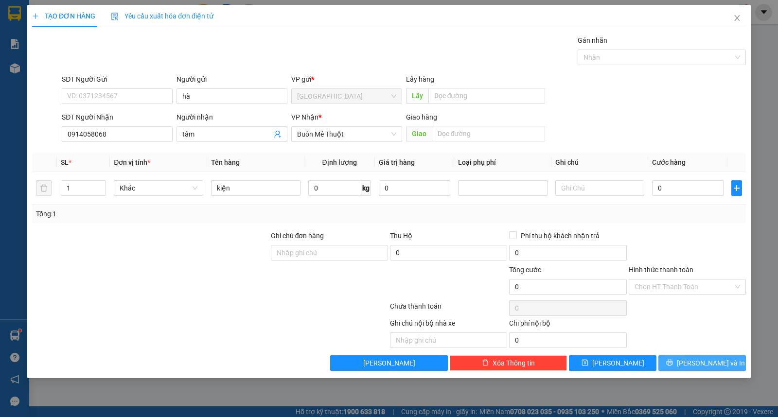
drag, startPoint x: 703, startPoint y: 360, endPoint x: 704, endPoint y: 353, distance: 7.3
click at [703, 361] on span "[PERSON_NAME] và In" at bounding box center [711, 363] width 68 height 11
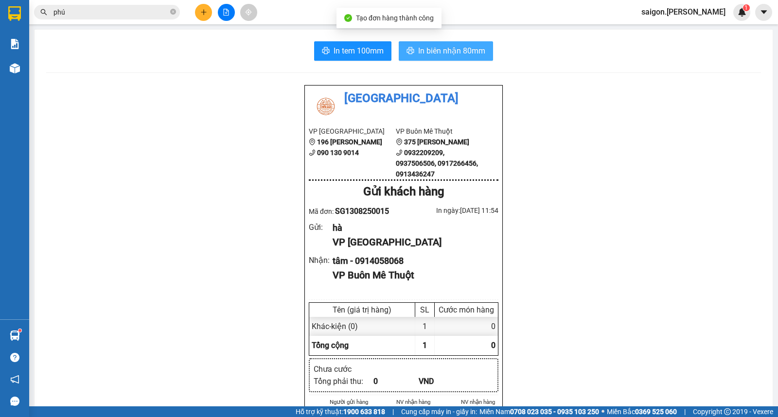
click at [431, 46] on span "In biên nhận 80mm" at bounding box center [451, 51] width 67 height 12
click at [208, 12] on button at bounding box center [203, 12] width 17 height 17
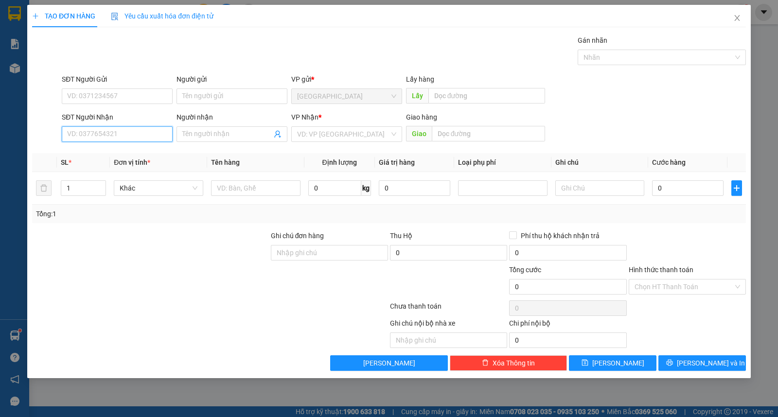
click at [106, 132] on input "SĐT Người Nhận" at bounding box center [117, 134] width 111 height 16
type input "0789782323"
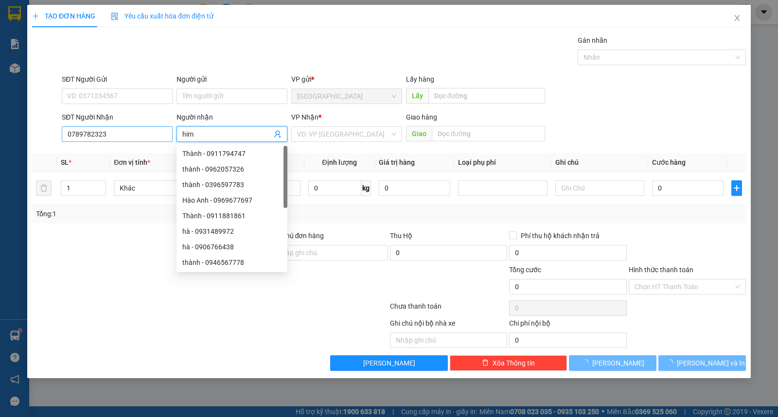
type input "him"
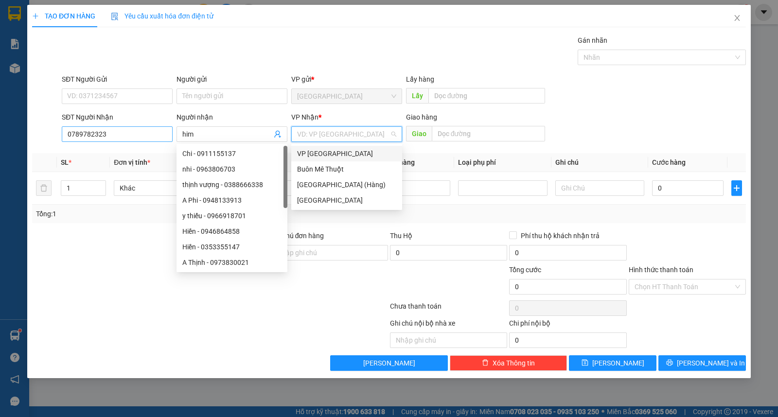
type input "w"
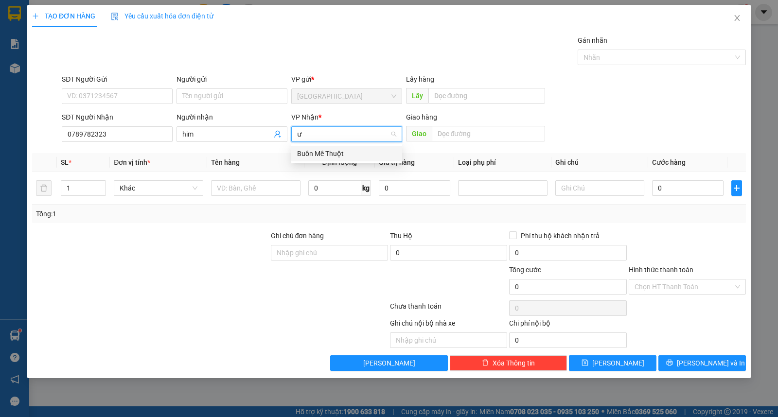
type input "ư"
drag, startPoint x: 322, startPoint y: 163, endPoint x: 323, endPoint y: 157, distance: 5.9
click at [322, 161] on body "Kết quả tìm kiếm ( 1441 ) Bộ lọc Thuộc VP này Ngày tạo đơn gần nhất Mã ĐH Trạng…" at bounding box center [389, 208] width 778 height 417
click at [323, 157] on th "Định lượng" at bounding box center [339, 162] width 70 height 19
click at [321, 128] on input "search" at bounding box center [343, 134] width 92 height 15
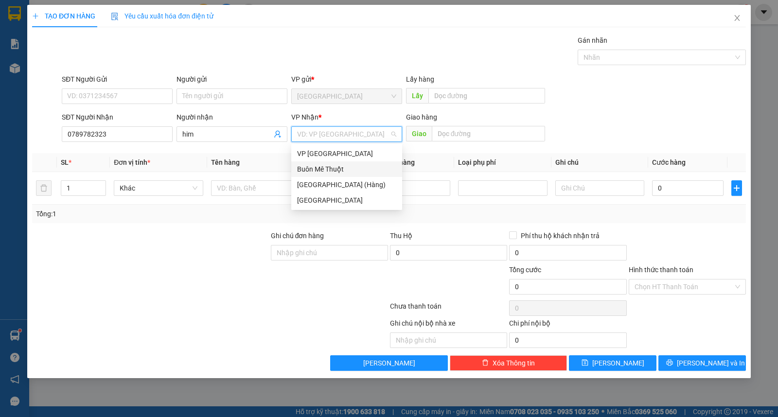
click at [318, 167] on div "Buôn Mê Thuột" at bounding box center [346, 169] width 99 height 11
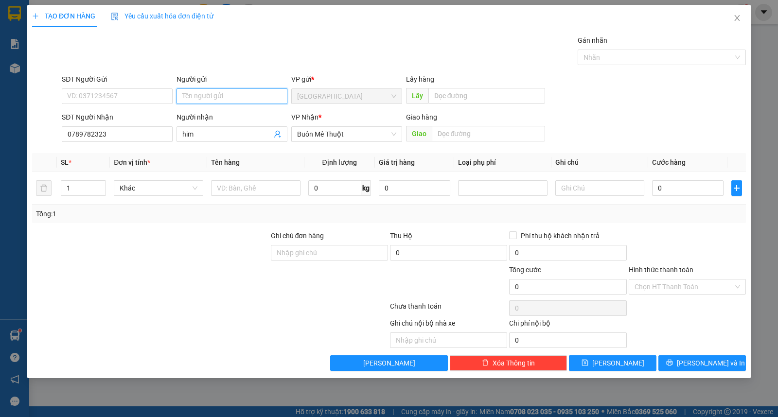
click at [242, 90] on input "Người gửi" at bounding box center [231, 96] width 111 height 16
type input "nghĩa"
type input "kiện"
type input "5"
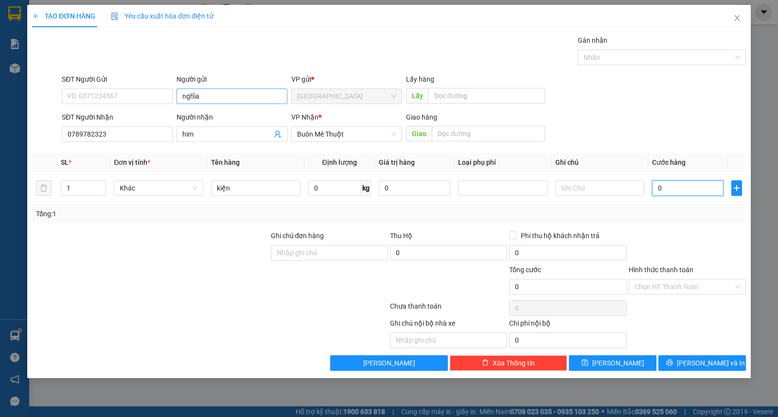
type input "5"
type input "50"
type input "50.000"
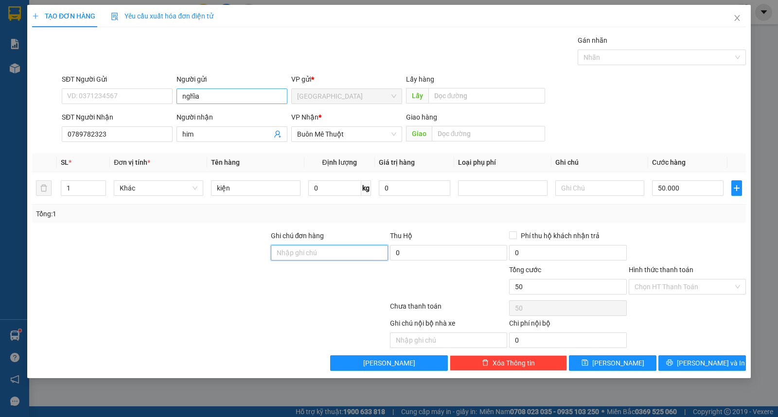
type input "50.000"
click at [721, 356] on button "[PERSON_NAME] và In" at bounding box center [702, 363] width 88 height 16
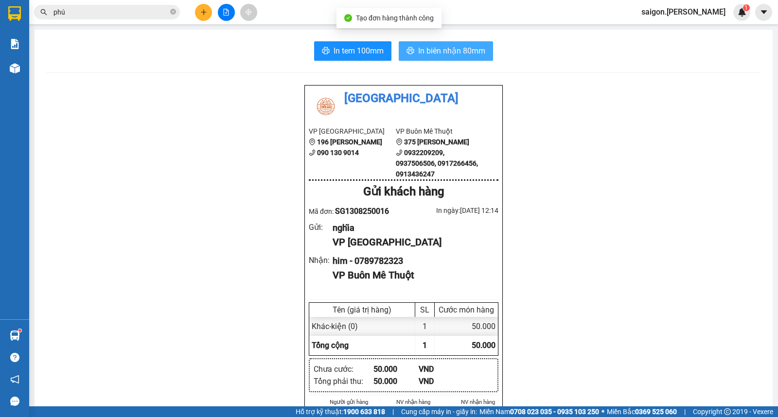
click at [441, 50] on span "In biên nhận 80mm" at bounding box center [451, 51] width 67 height 12
click at [207, 18] on button at bounding box center [203, 12] width 17 height 17
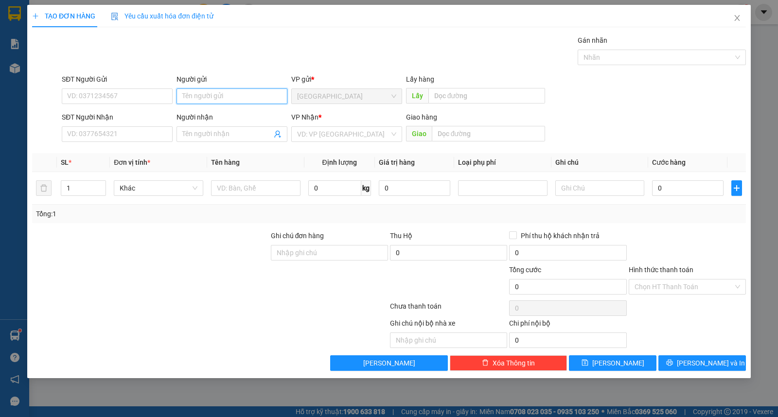
click at [211, 96] on input "Người gửi" at bounding box center [231, 96] width 111 height 16
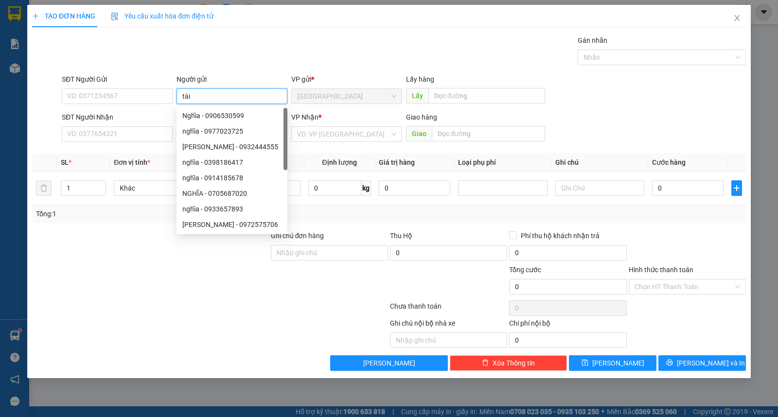
type input "tài"
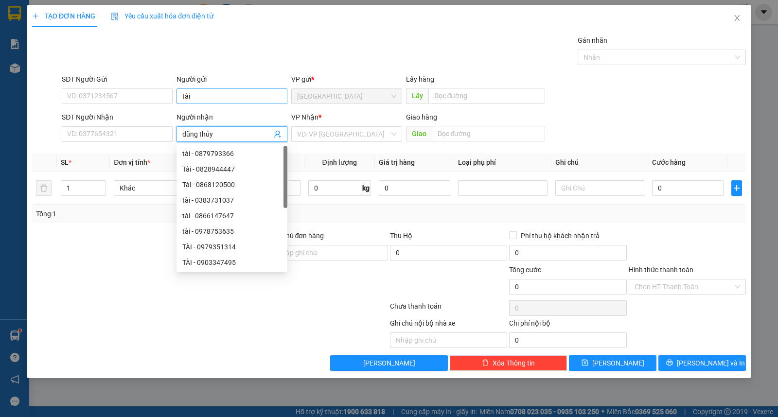
type input "dũng thủy"
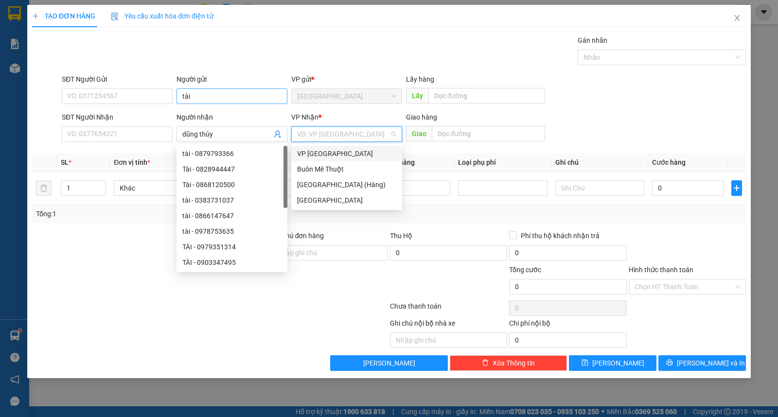
type input "ư"
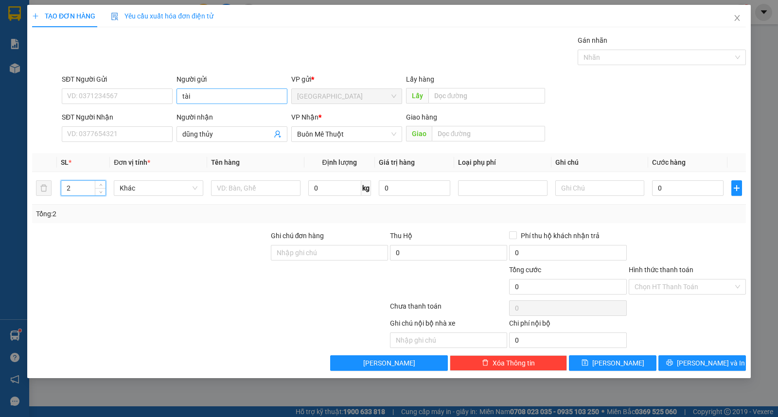
type input "2"
type input "kiện"
click at [716, 368] on span "[PERSON_NAME] và In" at bounding box center [711, 363] width 68 height 11
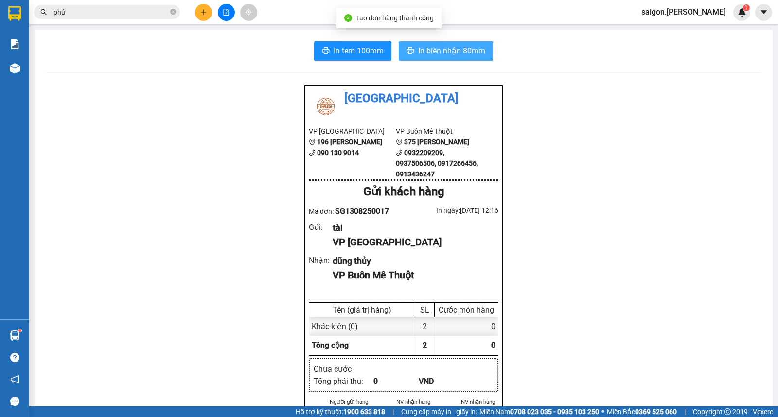
click at [454, 55] on span "In biên nhận 80mm" at bounding box center [451, 51] width 67 height 12
click at [201, 13] on icon "plus" at bounding box center [203, 12] width 7 height 7
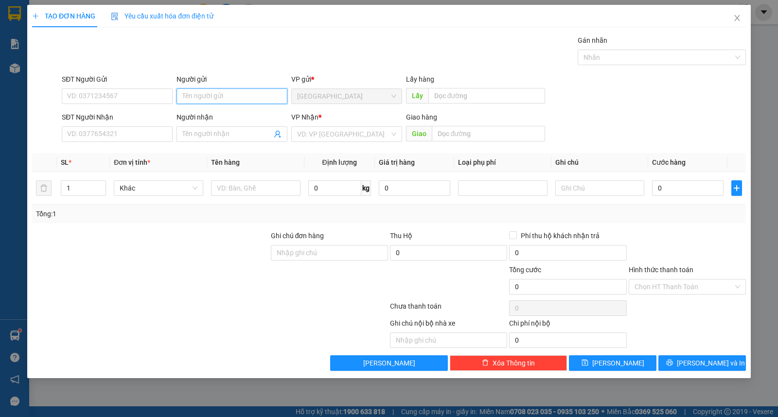
click at [231, 95] on input "Người gửi" at bounding box center [231, 96] width 111 height 16
type input "thuận gia"
type input "[PERSON_NAME]"
type input "ư"
type input "thùng"
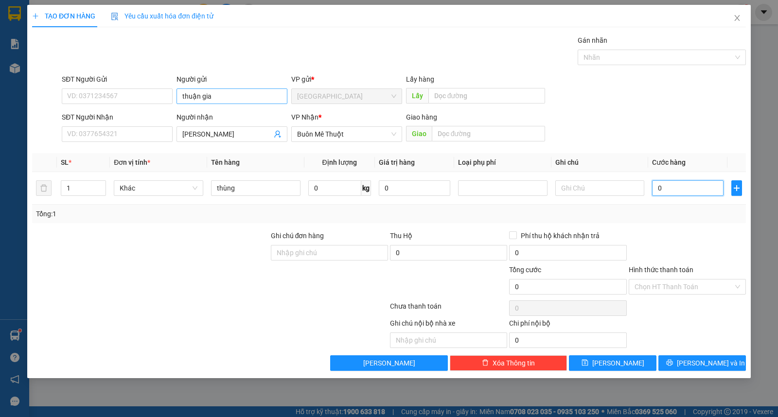
type input "4"
type input "40"
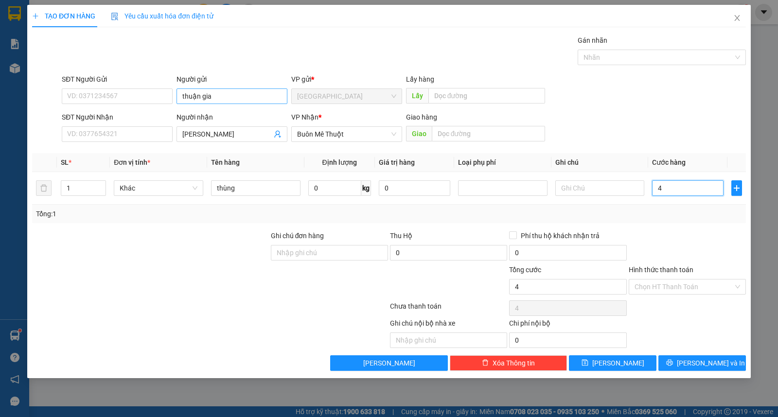
type input "40"
type input "40.000"
drag, startPoint x: 716, startPoint y: 356, endPoint x: 711, endPoint y: 358, distance: 5.2
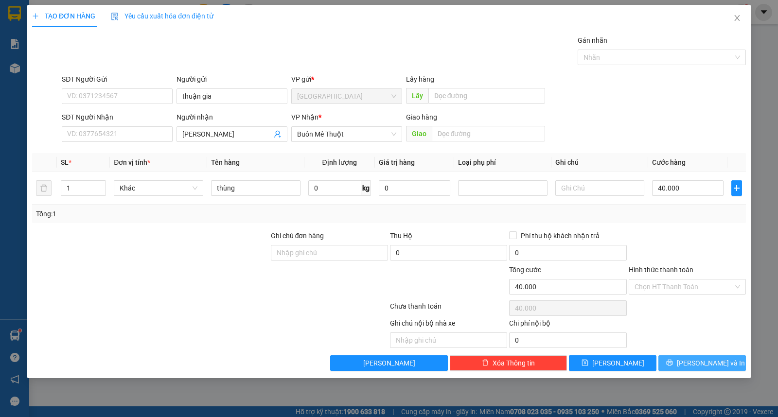
click at [715, 356] on button "[PERSON_NAME] và In" at bounding box center [702, 363] width 88 height 16
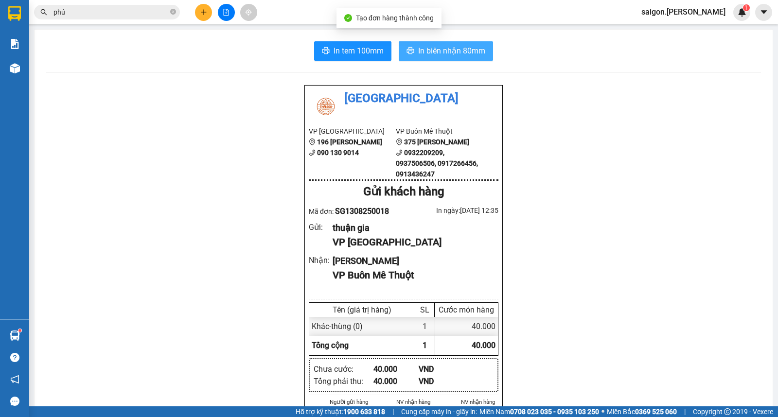
click at [432, 57] on button "In biên nhận 80mm" at bounding box center [446, 50] width 94 height 19
